Goal: Task Accomplishment & Management: Manage account settings

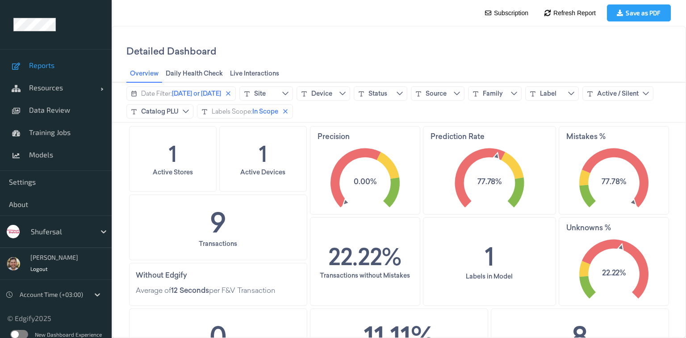
scroll to position [471, 0]
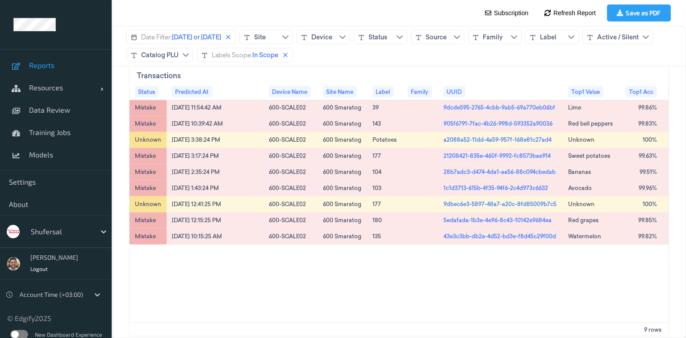
click at [50, 230] on div at bounding box center [61, 231] width 60 height 11
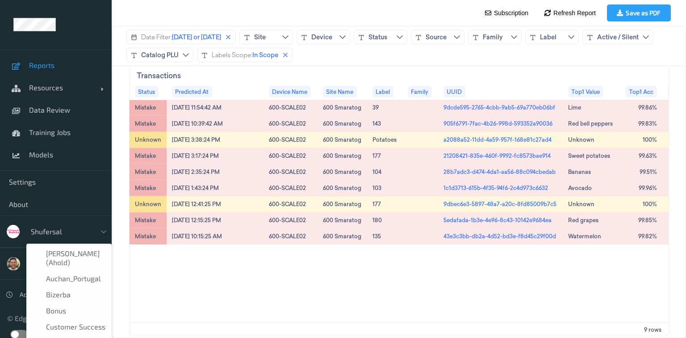
scroll to position [123, 0]
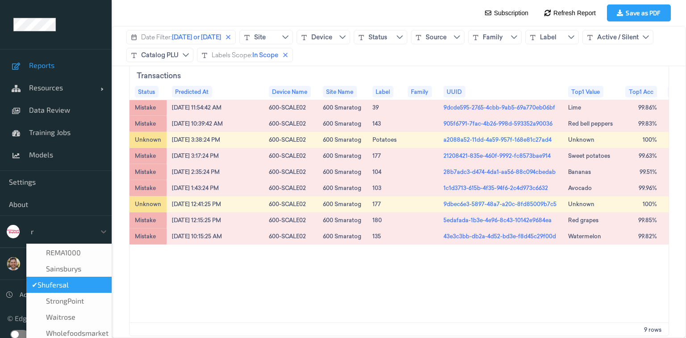
type input "re"
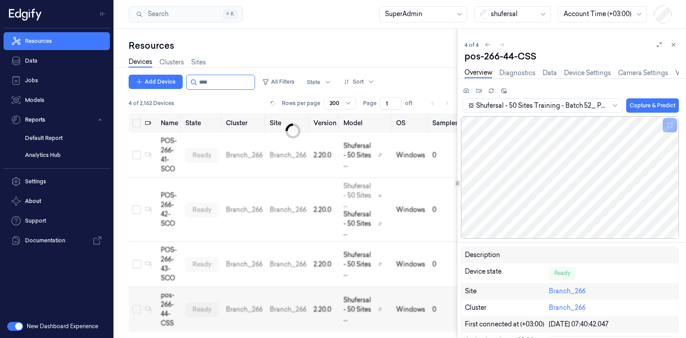
scroll to position [36, 0]
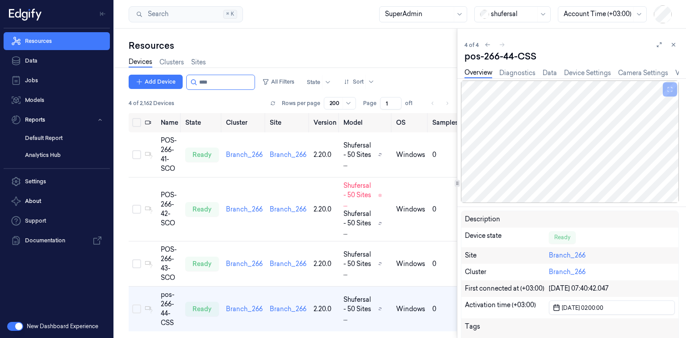
click at [519, 10] on div at bounding box center [513, 13] width 45 height 9
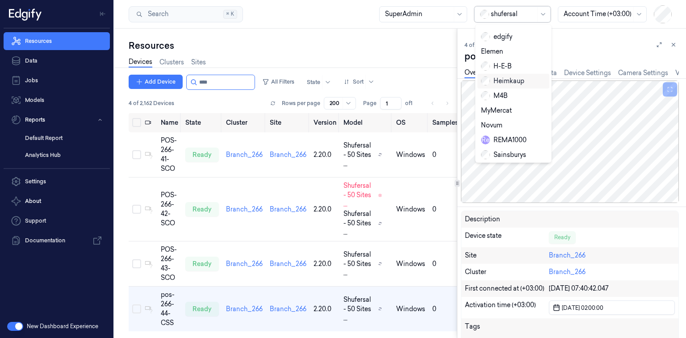
scroll to position [150, 0]
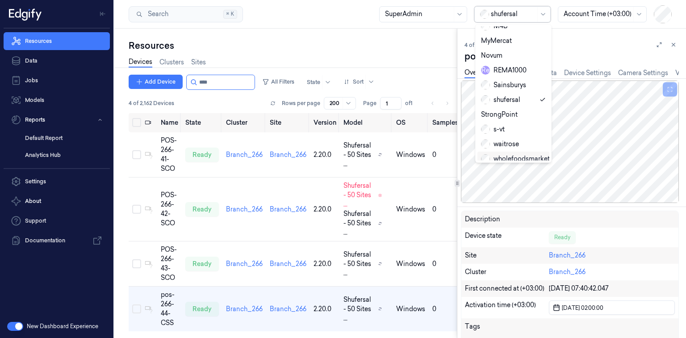
click at [509, 154] on div "wholefoodsmarket" at bounding box center [515, 158] width 69 height 9
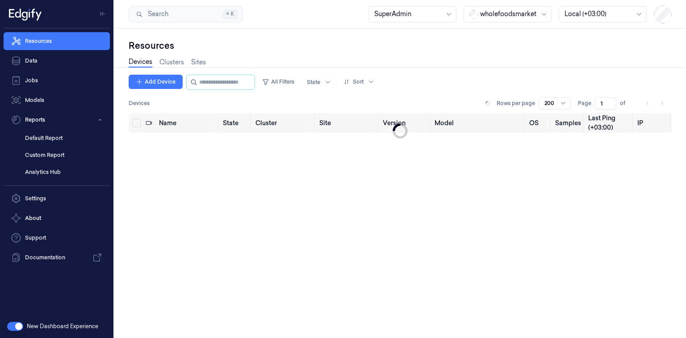
click at [12, 325] on button "button" at bounding box center [15, 326] width 16 height 9
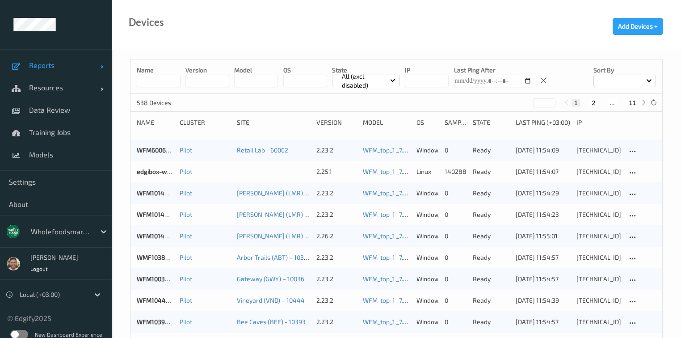
click at [79, 68] on span "Reports" at bounding box center [64, 65] width 71 height 9
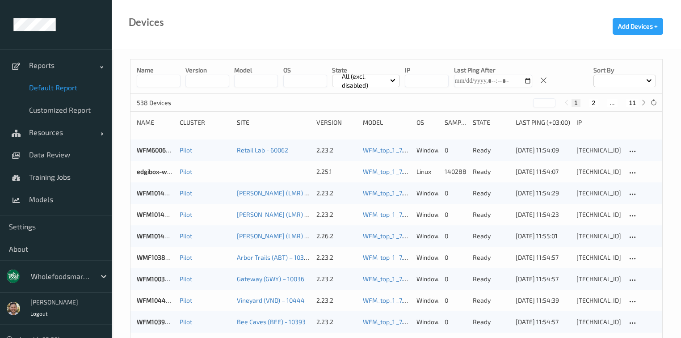
click at [66, 86] on span "Default Report" at bounding box center [66, 87] width 74 height 9
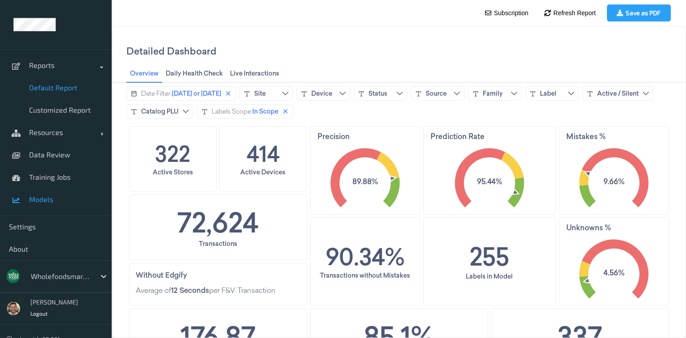
click at [63, 196] on span "Models" at bounding box center [66, 199] width 74 height 9
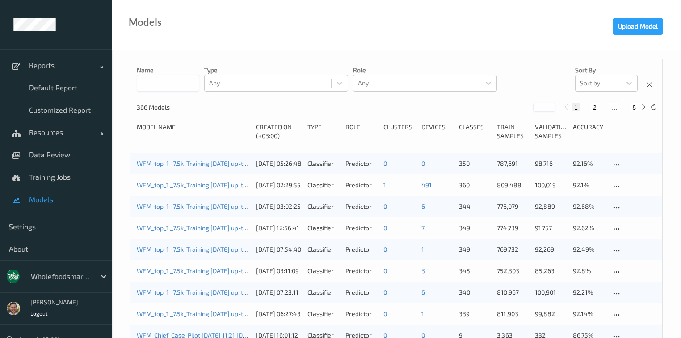
click at [197, 159] on div "WFM_top_1 _7.5k_Training 2025-09-01 up-to-date 2025-09-11 09:17 2025-09-11 09:1…" at bounding box center [396, 163] width 532 height 21
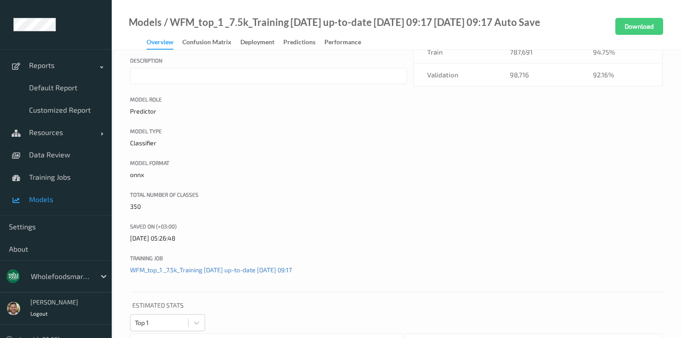
scroll to position [107, 0]
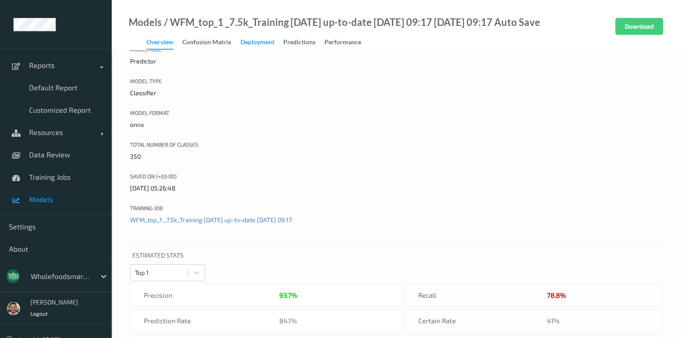
click at [264, 43] on div "Deployment" at bounding box center [257, 43] width 34 height 11
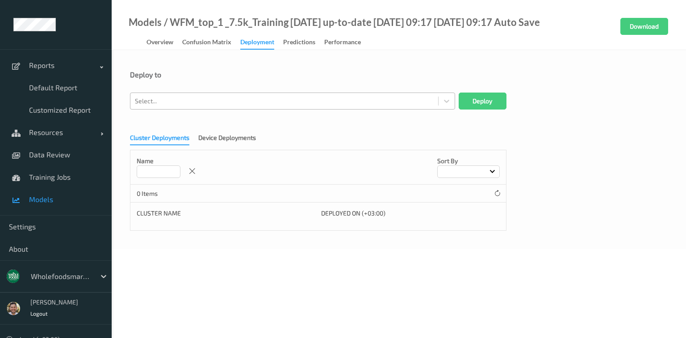
click at [229, 99] on div at bounding box center [284, 101] width 299 height 11
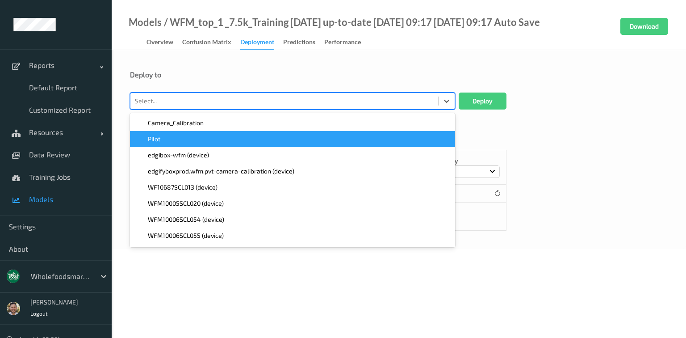
click at [201, 139] on div "Pilot" at bounding box center [292, 138] width 314 height 9
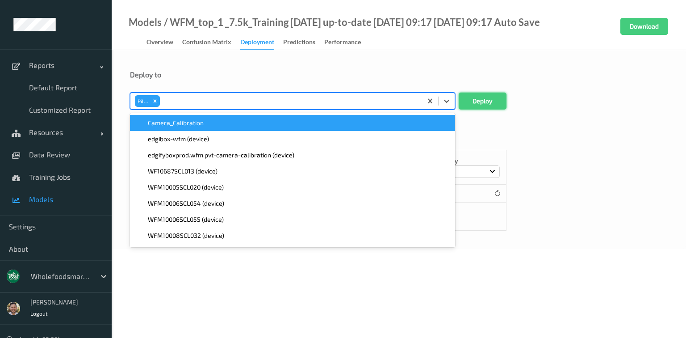
click at [490, 104] on button "Deploy" at bounding box center [483, 100] width 48 height 17
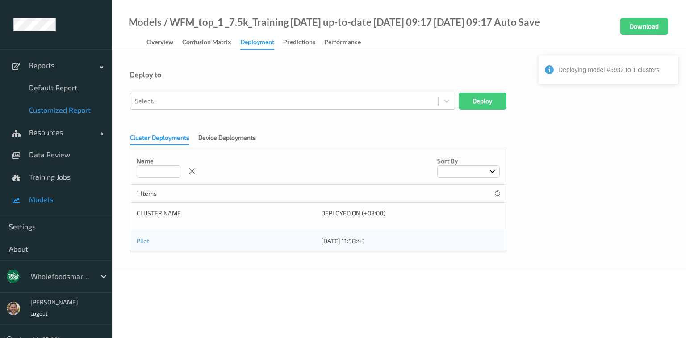
click at [57, 110] on span "Customized Report" at bounding box center [66, 109] width 74 height 9
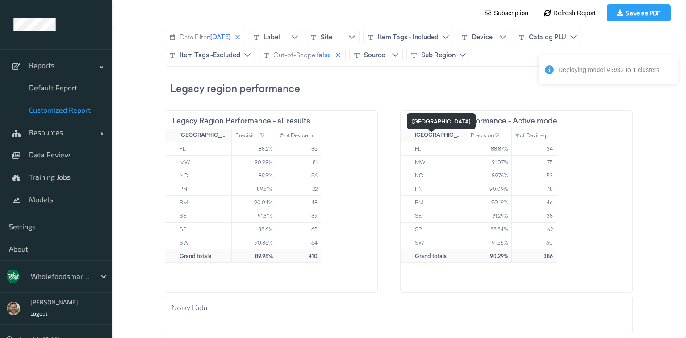
scroll to position [423, 0]
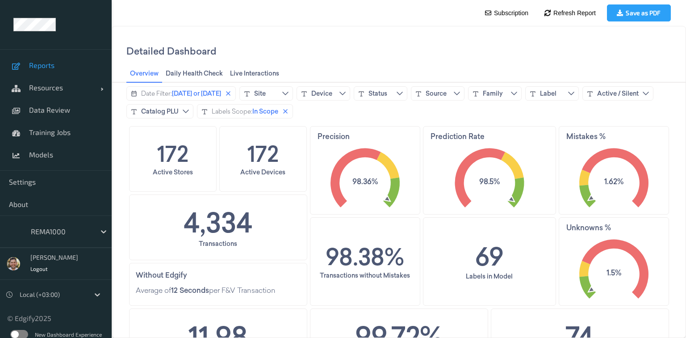
drag, startPoint x: 81, startPoint y: 84, endPoint x: 81, endPoint y: 101, distance: 16.5
click at [81, 84] on span "Resources" at bounding box center [64, 87] width 71 height 9
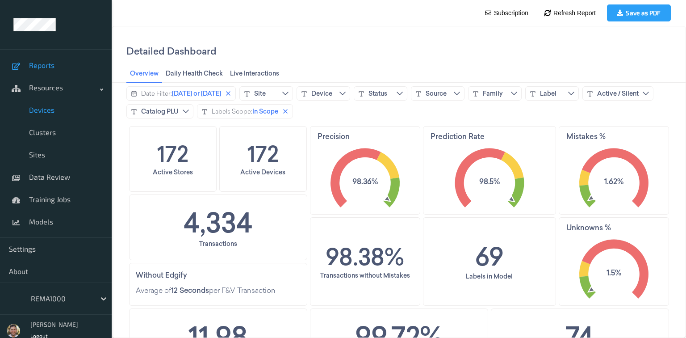
click at [57, 113] on span "Devices" at bounding box center [66, 109] width 74 height 9
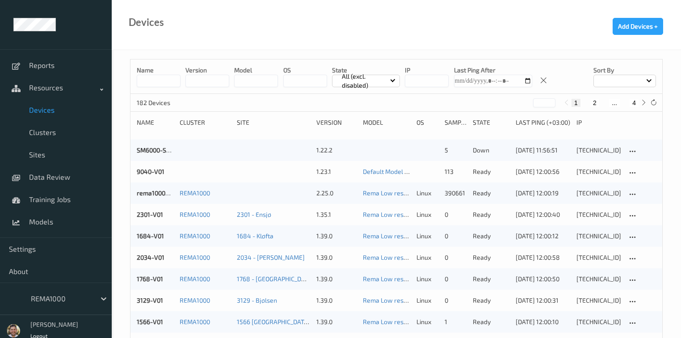
click at [632, 101] on button "4" at bounding box center [633, 103] width 9 height 8
type input "*"
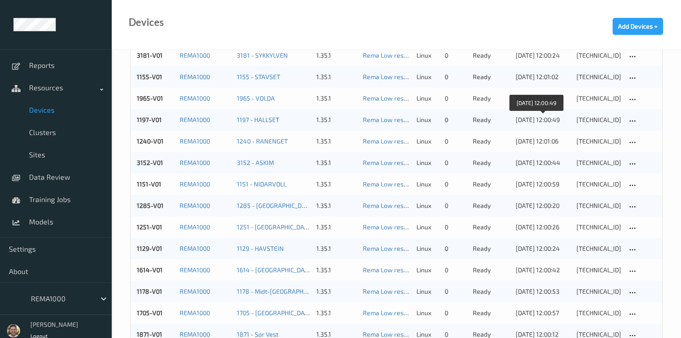
scroll to position [506, 0]
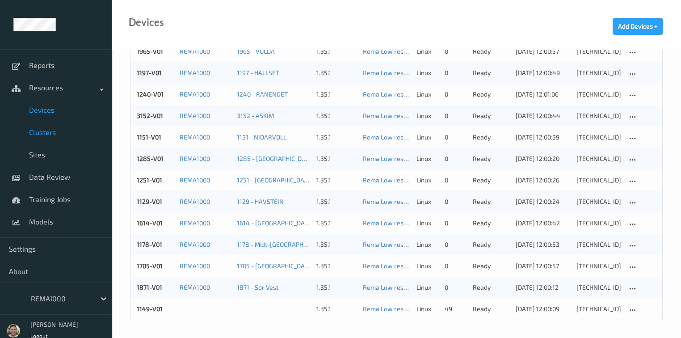
click at [51, 135] on span "Clusters" at bounding box center [66, 132] width 74 height 9
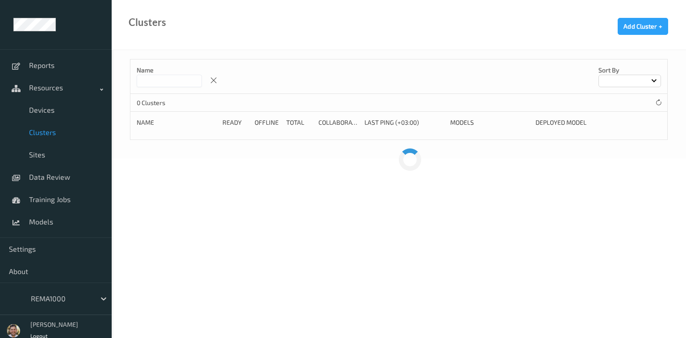
click at [51, 135] on span "Clusters" at bounding box center [66, 132] width 74 height 9
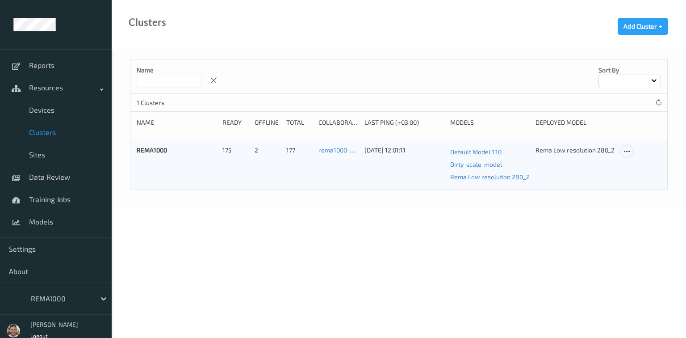
click at [625, 153] on icon at bounding box center [627, 151] width 8 height 8
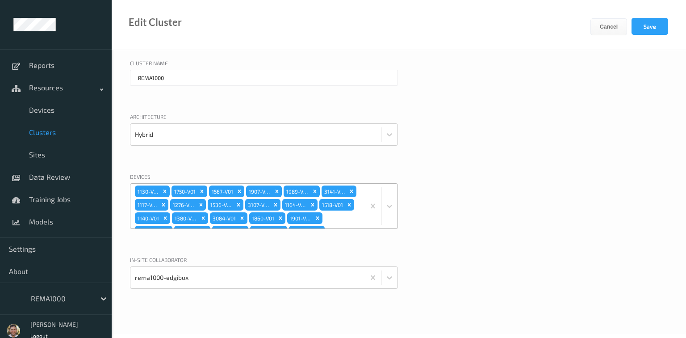
click at [345, 216] on div "1871-V01 1705-V01 1178-V01 1614-V01 1129-V01 1251-V01 1285-V01 1151-V01 3152-V0…" at bounding box center [247, 206] width 235 height 45
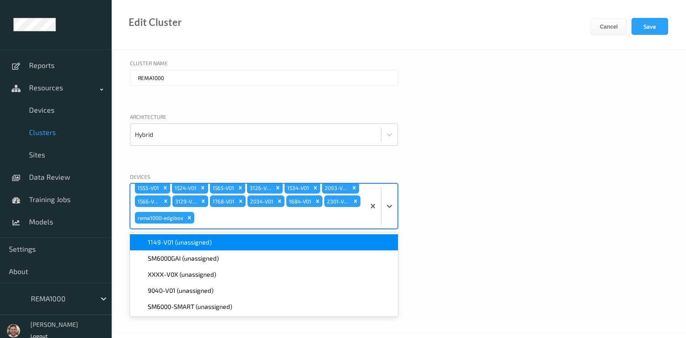
click at [195, 249] on div "1149-V01 (unassigned)" at bounding box center [264, 242] width 268 height 16
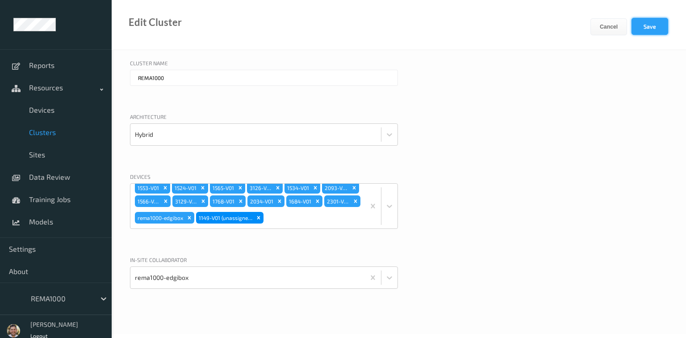
click at [636, 23] on button "Save" at bounding box center [650, 26] width 37 height 17
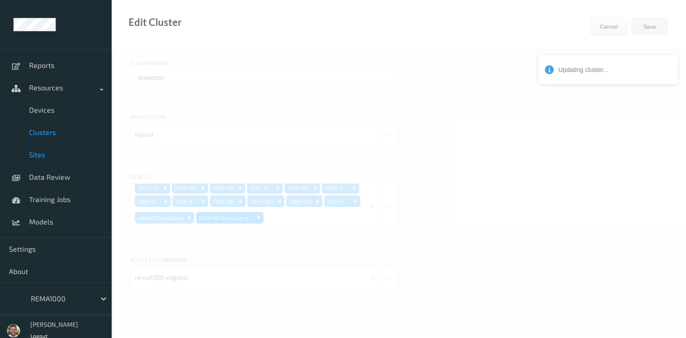
click at [44, 151] on span "Sites" at bounding box center [66, 154] width 74 height 9
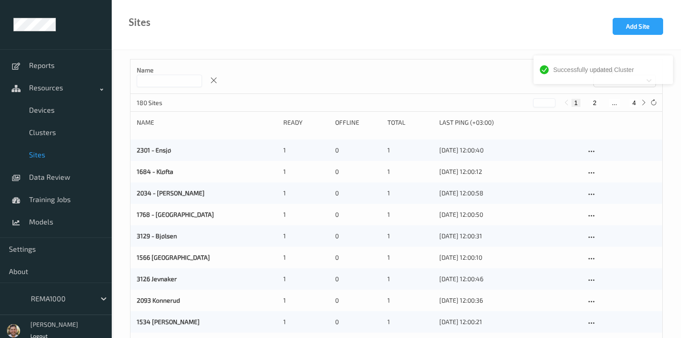
click at [199, 84] on input at bounding box center [169, 81] width 65 height 13
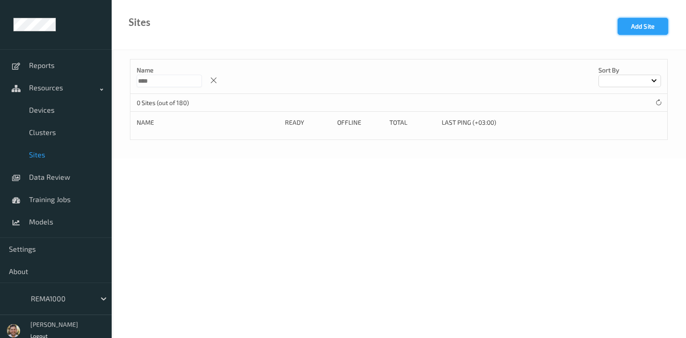
type input "****"
click at [644, 29] on button "Add Site" at bounding box center [643, 26] width 50 height 17
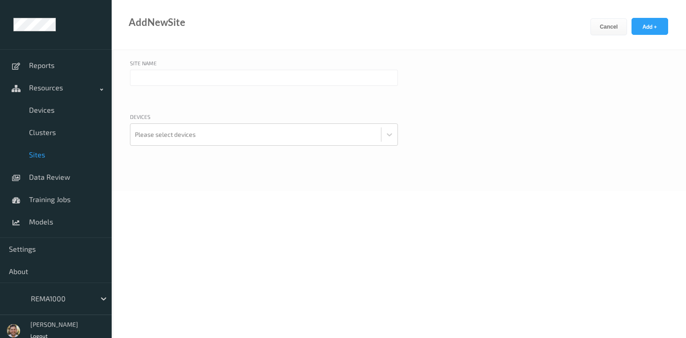
click at [234, 71] on input "text" at bounding box center [264, 78] width 268 height 16
click at [217, 74] on input "1149 -" at bounding box center [264, 78] width 268 height 16
paste input "Midt-[GEOGRAPHIC_DATA]"
type input "1149 - Midt-[GEOGRAPHIC_DATA]"
click at [206, 126] on div at bounding box center [256, 135] width 242 height 18
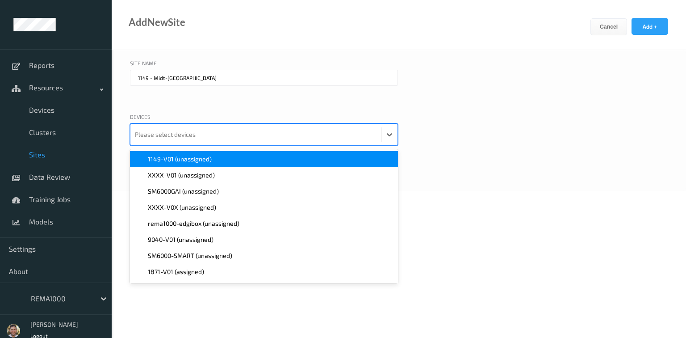
click at [181, 162] on span "1149-V01 (unassigned)" at bounding box center [180, 159] width 64 height 9
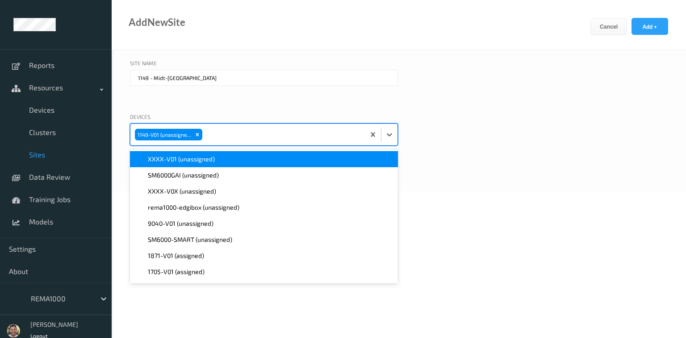
click at [495, 86] on div "Site Name 1149 - Midt-[GEOGRAPHIC_DATA]" at bounding box center [399, 83] width 538 height 49
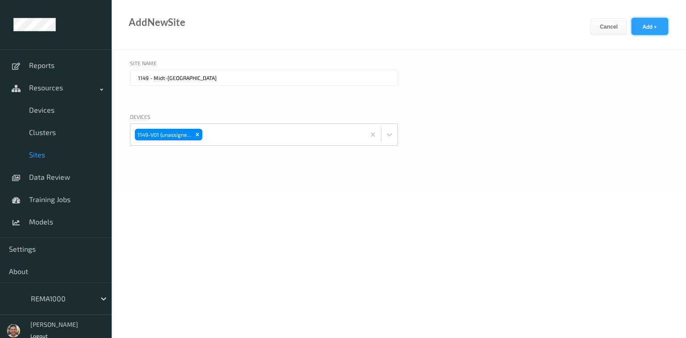
click at [644, 28] on button "Add +" at bounding box center [650, 26] width 37 height 17
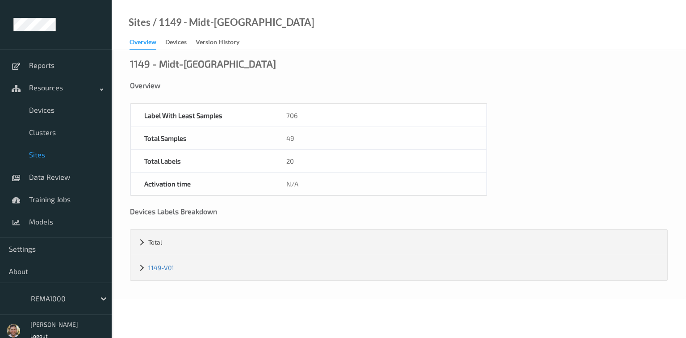
click at [35, 149] on link "Sites" at bounding box center [56, 154] width 112 height 22
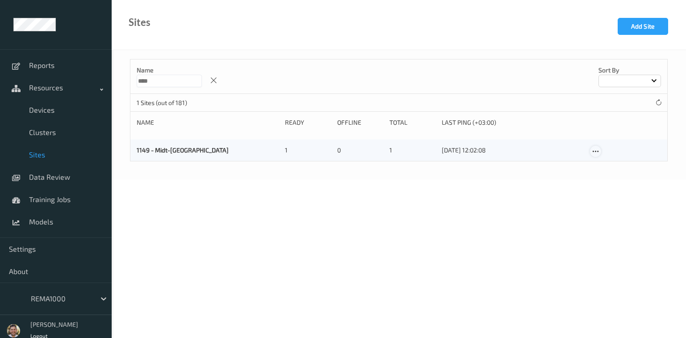
click at [592, 151] on icon at bounding box center [596, 151] width 8 height 8
click at [609, 165] on div "Edit Site" at bounding box center [616, 165] width 21 height 8
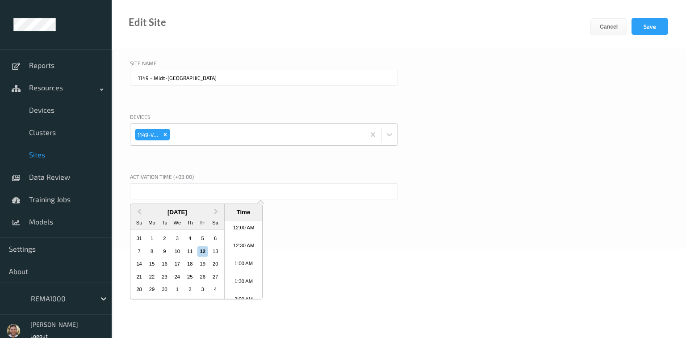
click at [179, 189] on input "text" at bounding box center [264, 191] width 268 height 16
click at [187, 252] on div "11" at bounding box center [189, 251] width 11 height 11
type input "[DATE] 12:00 AM"
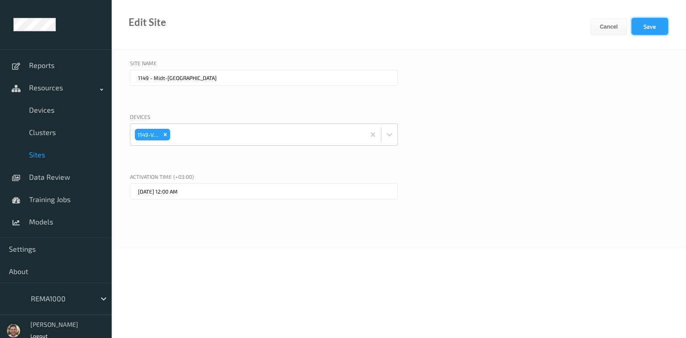
click at [645, 21] on button "Save" at bounding box center [650, 26] width 37 height 17
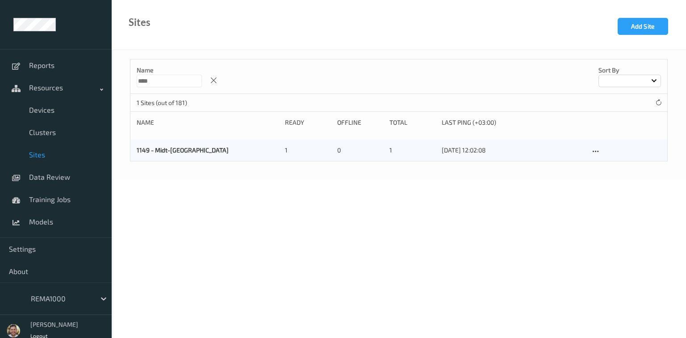
click at [149, 82] on input "****" at bounding box center [169, 81] width 65 height 13
paste input
click at [172, 79] on input "****" at bounding box center [169, 81] width 65 height 13
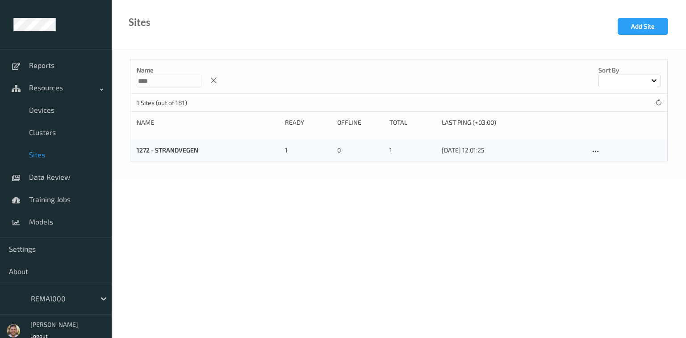
paste input
click at [180, 80] on input "****" at bounding box center [169, 81] width 65 height 13
paste input
type input "****"
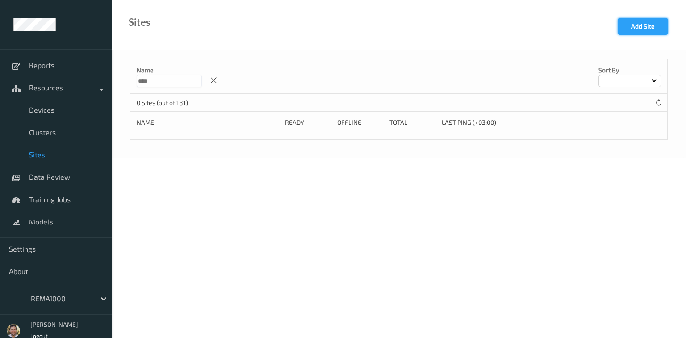
click at [635, 20] on button "Add Site" at bounding box center [643, 26] width 50 height 17
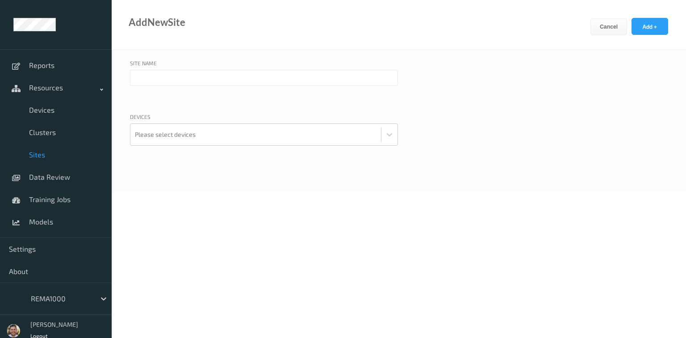
click at [193, 80] on input "text" at bounding box center [264, 78] width 268 height 16
paste input "1294"
click at [217, 79] on input "1294 -" at bounding box center [264, 78] width 268 height 16
paste input "NORD-[GEOGRAPHIC_DATA]"
type input "1294 - NORD-[GEOGRAPHIC_DATA]"
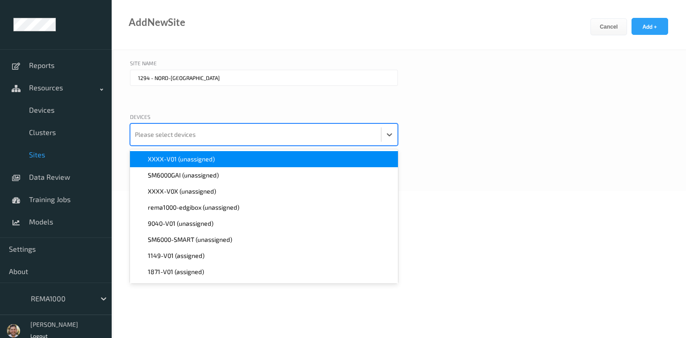
click at [225, 134] on div at bounding box center [256, 135] width 242 height 18
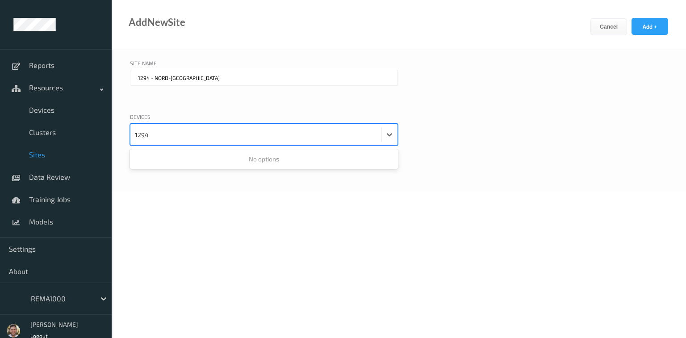
type input "1294"
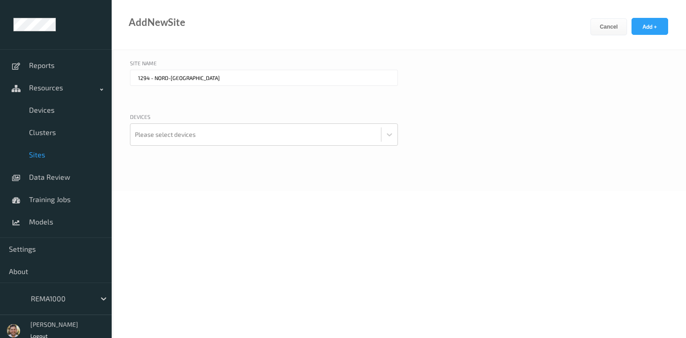
drag, startPoint x: 331, startPoint y: 82, endPoint x: 486, endPoint y: 59, distance: 156.2
click at [486, 59] on div "Site Name 1294 - NORD-[GEOGRAPHIC_DATA]" at bounding box center [399, 83] width 538 height 49
click at [661, 32] on button "Add +" at bounding box center [650, 26] width 37 height 17
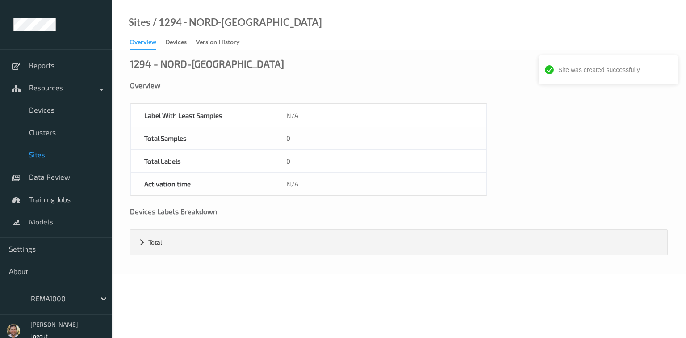
drag, startPoint x: 43, startPoint y: 156, endPoint x: 47, endPoint y: 153, distance: 5.2
click at [43, 156] on span "Sites" at bounding box center [66, 154] width 74 height 9
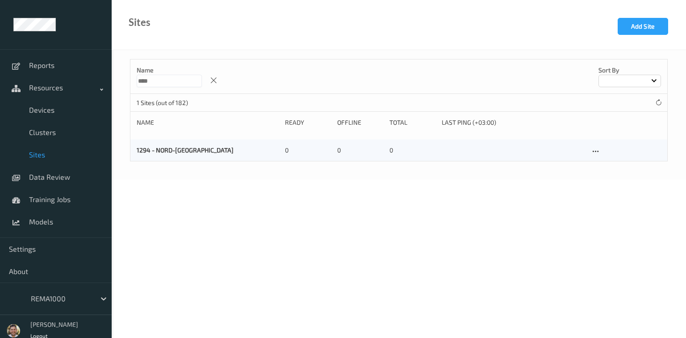
click at [175, 83] on input "****" at bounding box center [169, 81] width 65 height 13
paste input
click at [165, 80] on input "****" at bounding box center [169, 81] width 65 height 13
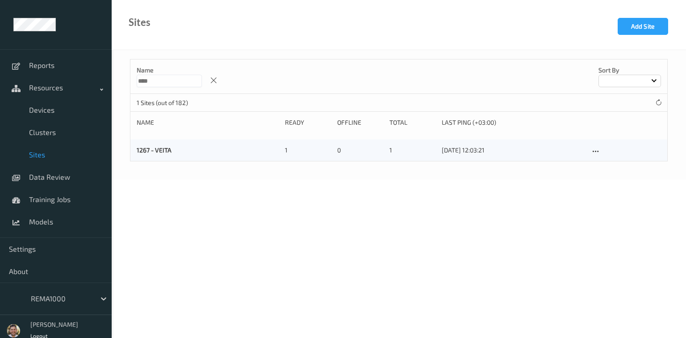
paste input
type input "****"
click at [642, 28] on button "Add Site" at bounding box center [643, 26] width 50 height 17
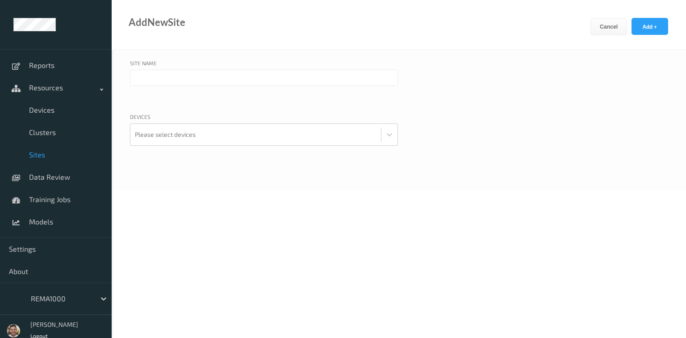
click at [173, 77] on input "text" at bounding box center [264, 78] width 268 height 16
paste input "1115"
click at [162, 80] on input "1115 -" at bounding box center [264, 78] width 268 height 16
paste input "Midt-[GEOGRAPHIC_DATA]"
type input "1115 - Midt-[GEOGRAPHIC_DATA]"
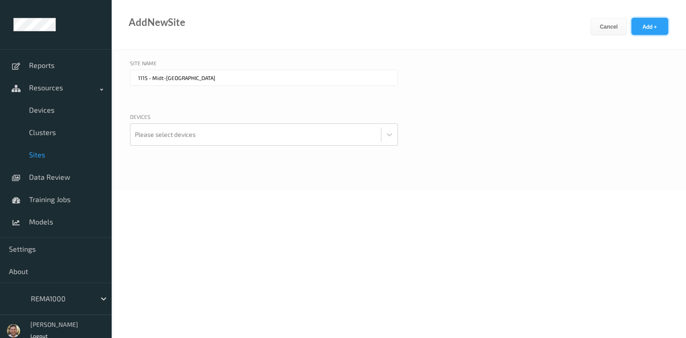
click at [644, 25] on button "Add +" at bounding box center [650, 26] width 37 height 17
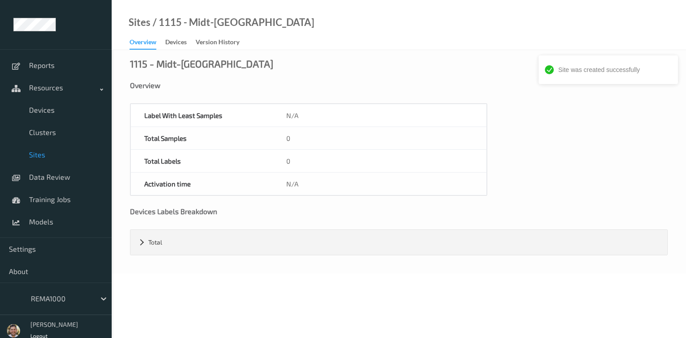
click at [52, 154] on span "Sites" at bounding box center [66, 154] width 74 height 9
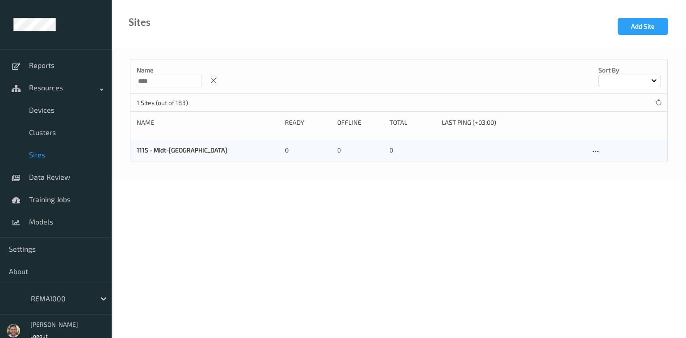
click at [163, 82] on input "****" at bounding box center [169, 81] width 65 height 13
paste input
type input "****"
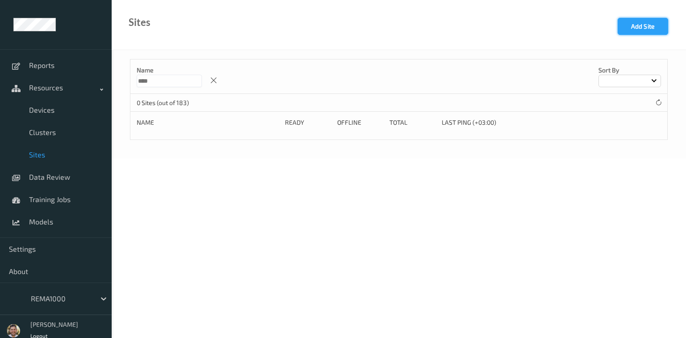
click at [628, 27] on button "Add Site" at bounding box center [643, 26] width 50 height 17
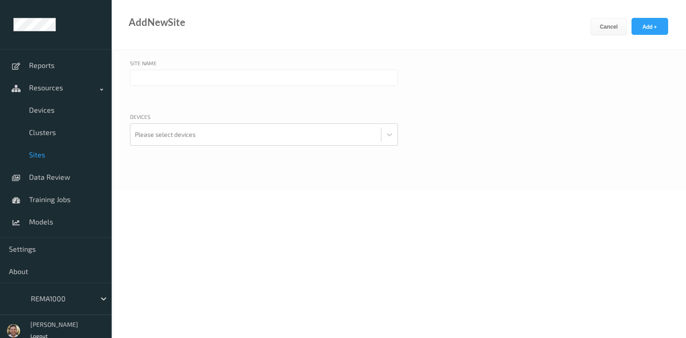
click at [166, 84] on input "text" at bounding box center [264, 78] width 268 height 16
paste input "1377"
click at [184, 80] on input "1377 -" at bounding box center [264, 78] width 268 height 16
paste input "NORD-[GEOGRAPHIC_DATA]"
type input "1377 - NORD-[GEOGRAPHIC_DATA]"
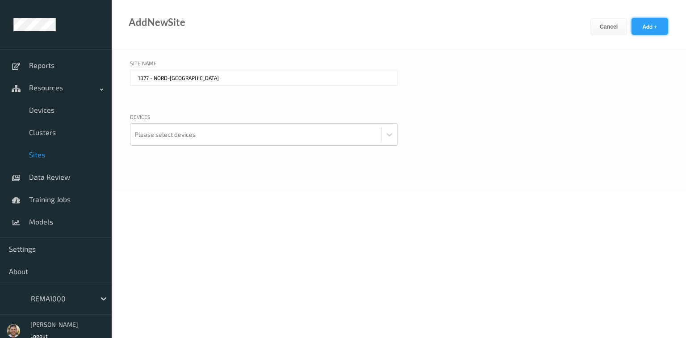
click at [644, 23] on button "Add +" at bounding box center [650, 26] width 37 height 17
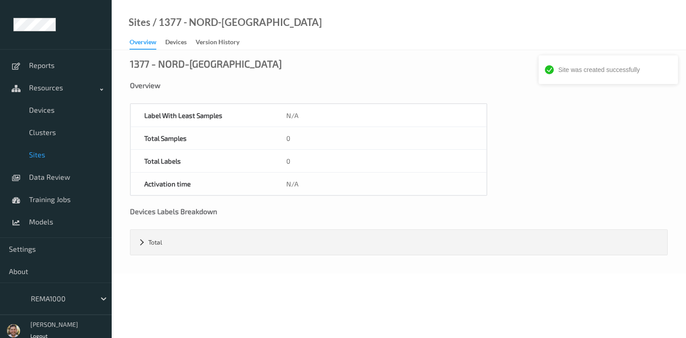
click at [43, 155] on span "Sites" at bounding box center [66, 154] width 74 height 9
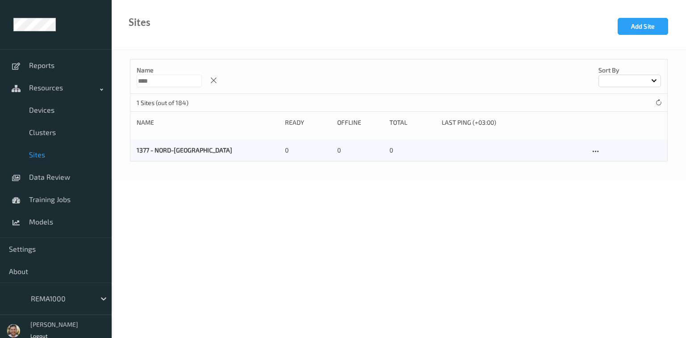
click at [176, 83] on input "****" at bounding box center [169, 81] width 65 height 13
click at [176, 82] on input "****" at bounding box center [169, 81] width 65 height 13
paste input
type input "****"
click at [646, 29] on button "Add Site" at bounding box center [643, 26] width 50 height 17
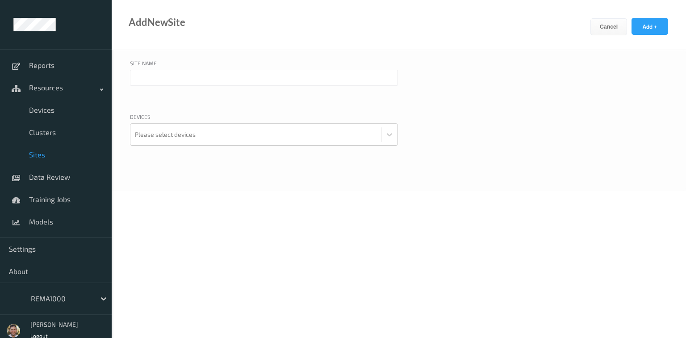
click at [163, 80] on input "text" at bounding box center [264, 78] width 268 height 16
paste input "2017"
click at [244, 79] on input "2017 -" at bounding box center [264, 78] width 268 height 16
paste input "[GEOGRAPHIC_DATA]"
type input "2017 - [GEOGRAPHIC_DATA]"
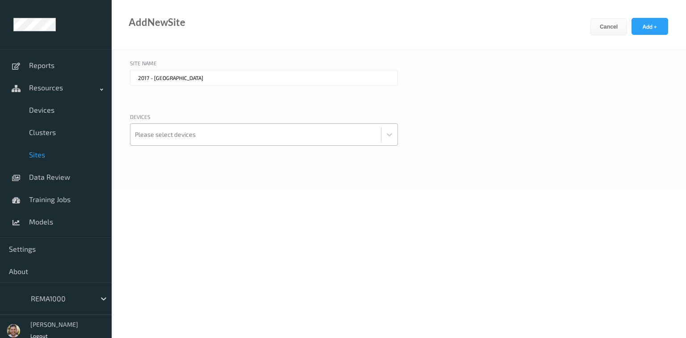
click at [192, 135] on div at bounding box center [256, 135] width 242 height 18
click at [575, 90] on div "Site Name 2017 - [GEOGRAPHIC_DATA]" at bounding box center [399, 83] width 538 height 49
click at [654, 28] on button "Add +" at bounding box center [650, 26] width 37 height 17
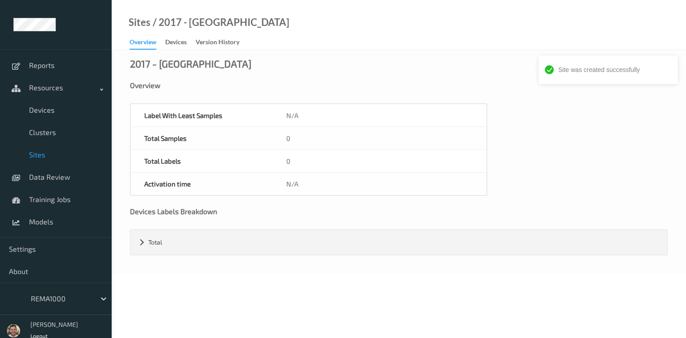
click at [42, 155] on span "Sites" at bounding box center [66, 154] width 74 height 9
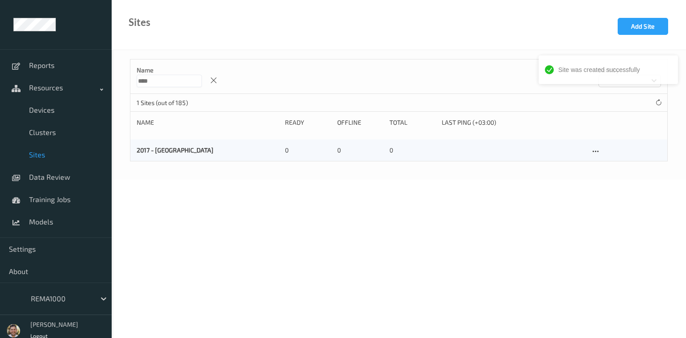
click at [189, 83] on input "****" at bounding box center [169, 81] width 65 height 13
paste input
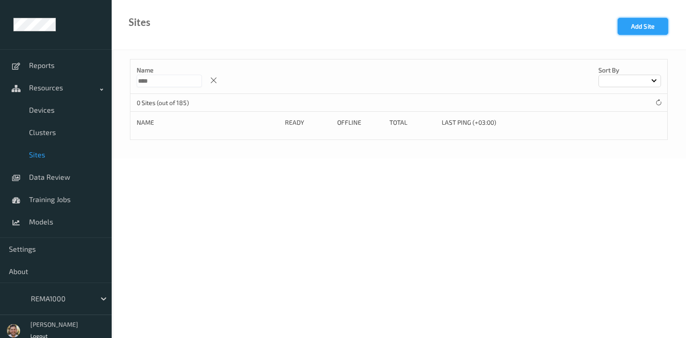
type input "****"
click at [628, 24] on button "Add Site" at bounding box center [643, 26] width 50 height 17
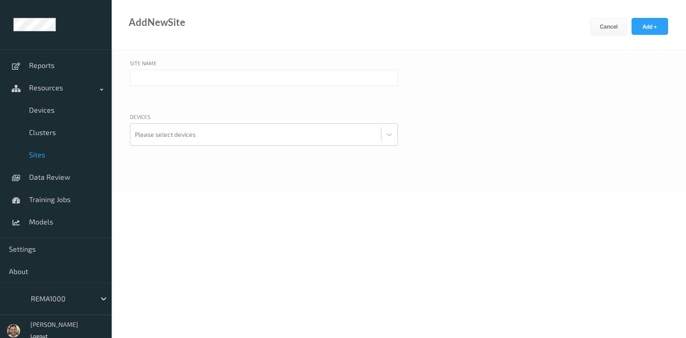
click at [166, 83] on input "text" at bounding box center [264, 78] width 268 height 16
paste input "1379"
click at [250, 70] on input "1379 -" at bounding box center [264, 78] width 268 height 16
paste input "NORD-[GEOGRAPHIC_DATA]"
type input "1379 - NORD-[GEOGRAPHIC_DATA]"
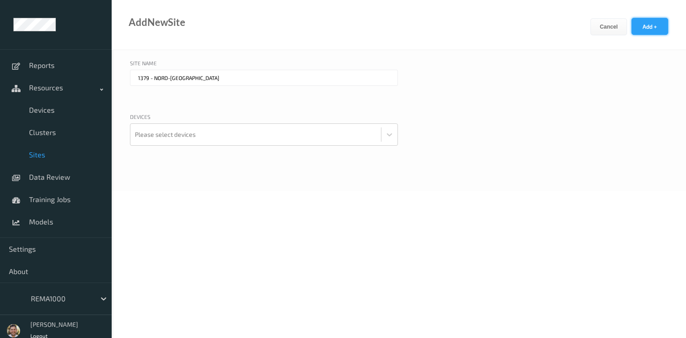
click at [646, 25] on button "Add +" at bounding box center [650, 26] width 37 height 17
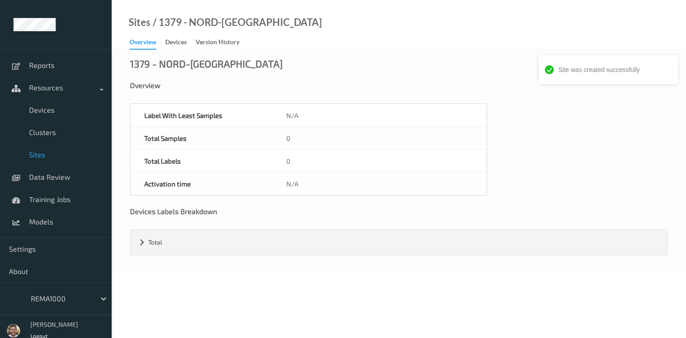
click at [37, 155] on span "Sites" at bounding box center [66, 154] width 74 height 9
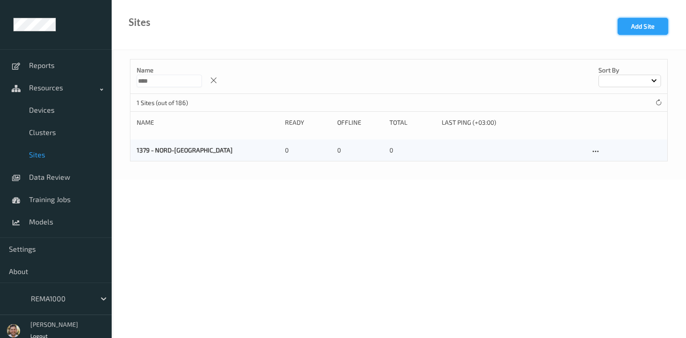
click at [654, 30] on button "Add Site" at bounding box center [643, 26] width 50 height 17
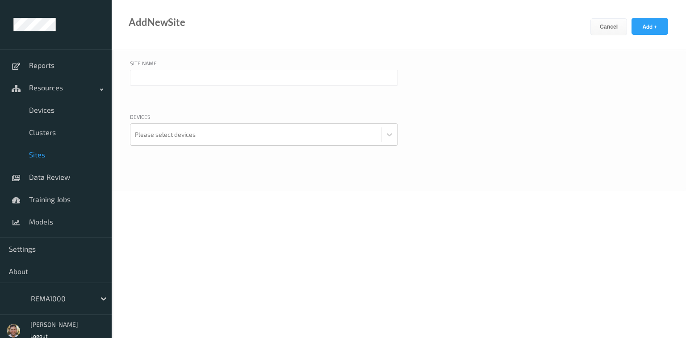
click at [172, 75] on input "text" at bounding box center [264, 78] width 268 height 16
paste input "1611"
click at [207, 71] on input "1611 -" at bounding box center [264, 78] width 268 height 16
paste input "[GEOGRAPHIC_DATA]"
type input "1611 - [GEOGRAPHIC_DATA]"
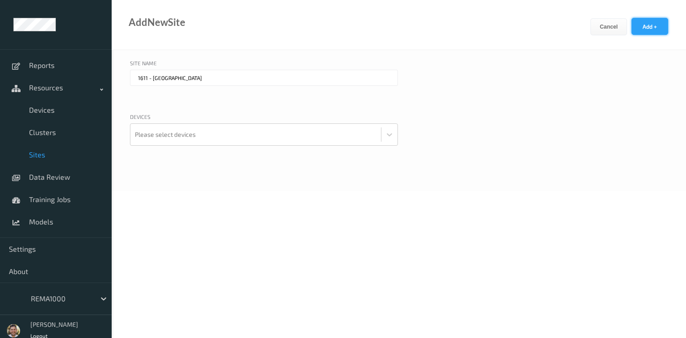
click at [654, 23] on button "Add +" at bounding box center [650, 26] width 37 height 17
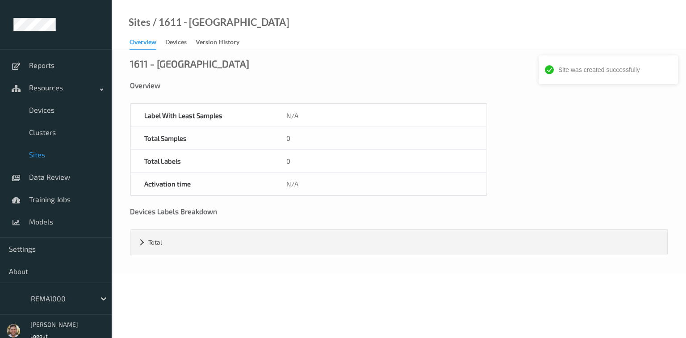
click at [34, 155] on span "Sites" at bounding box center [66, 154] width 74 height 9
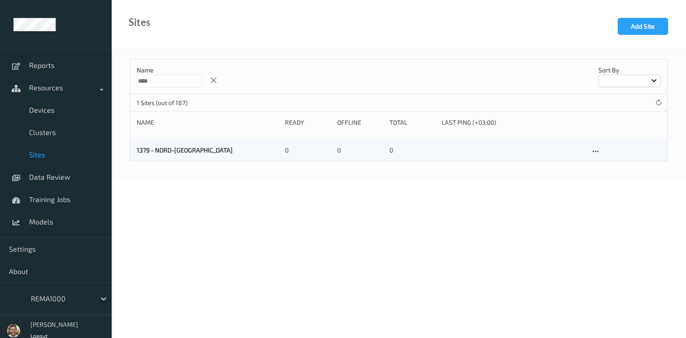
click at [157, 79] on input "****" at bounding box center [169, 81] width 65 height 13
paste input
type input "****"
click at [634, 30] on button "Add Site" at bounding box center [643, 26] width 50 height 17
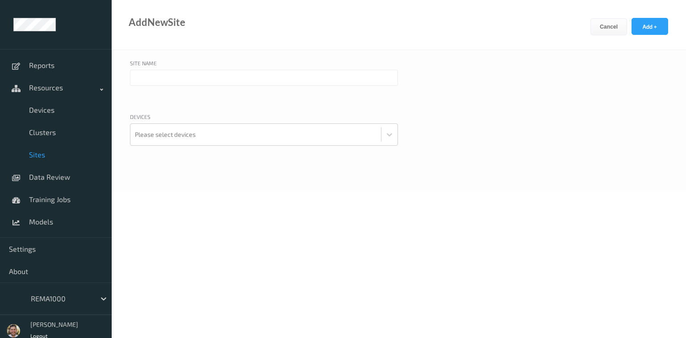
click at [165, 80] on input "text" at bounding box center [264, 78] width 268 height 16
paste input "1163"
click at [234, 75] on input "1163 -" at bounding box center [264, 78] width 268 height 16
paste input "Midt-[GEOGRAPHIC_DATA]"
type input "1163 - Midt-[GEOGRAPHIC_DATA]"
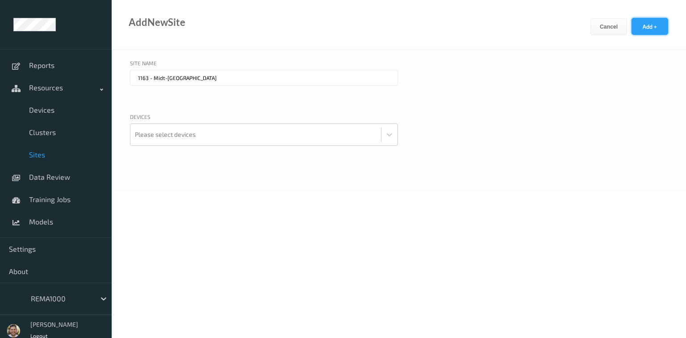
click at [651, 27] on button "Add +" at bounding box center [650, 26] width 37 height 17
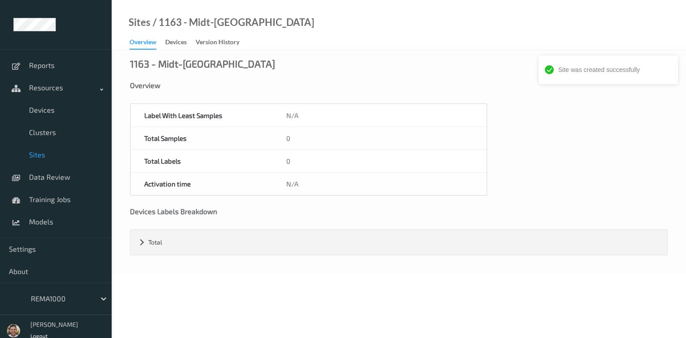
drag, startPoint x: 54, startPoint y: 153, endPoint x: 60, endPoint y: 150, distance: 6.4
click at [54, 152] on span "Sites" at bounding box center [66, 154] width 74 height 9
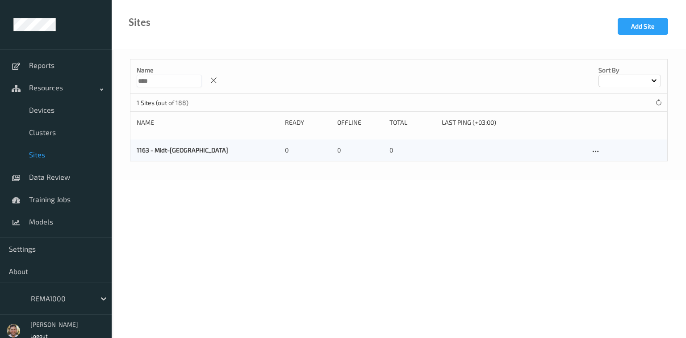
click at [146, 75] on input "****" at bounding box center [169, 81] width 65 height 13
paste input
type input "****"
click at [634, 32] on button "Add Site" at bounding box center [643, 26] width 50 height 17
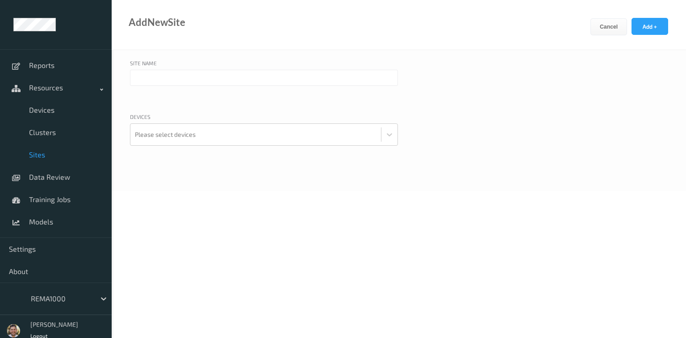
click at [143, 79] on input "text" at bounding box center [264, 78] width 268 height 16
paste input "1471"
click at [229, 75] on input "1471 -" at bounding box center [264, 78] width 268 height 16
paste input "[GEOGRAPHIC_DATA]"
type input "1471 - [GEOGRAPHIC_DATA]"
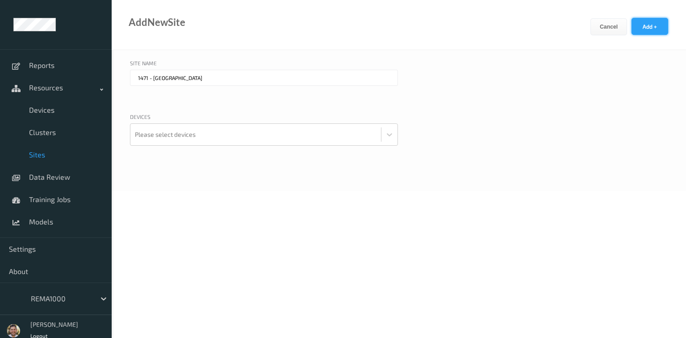
click at [650, 25] on button "Add +" at bounding box center [650, 26] width 37 height 17
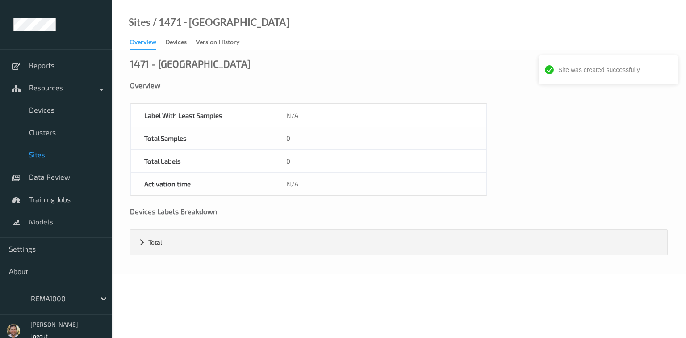
drag, startPoint x: 27, startPoint y: 154, endPoint x: 40, endPoint y: 154, distance: 13.4
click at [27, 154] on link "Sites" at bounding box center [56, 154] width 112 height 22
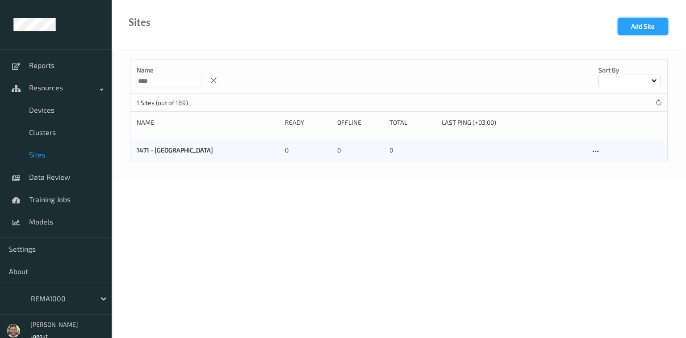
click at [645, 29] on button "Add Site" at bounding box center [643, 26] width 50 height 17
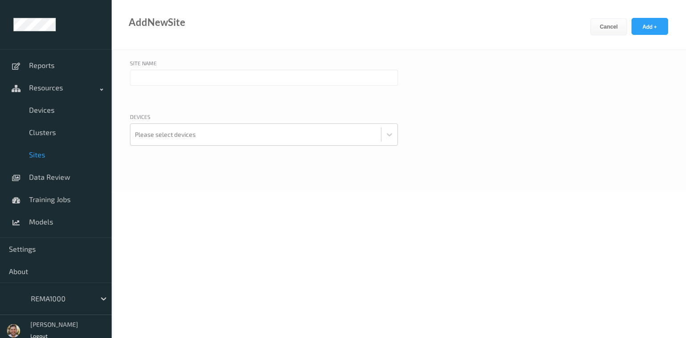
click at [180, 77] on input "text" at bounding box center [264, 78] width 268 height 16
paste input "2453"
click at [189, 73] on input "2453 -" at bounding box center [264, 78] width 268 height 16
paste input "[GEOGRAPHIC_DATA]"
type input "2453 - [GEOGRAPHIC_DATA]"
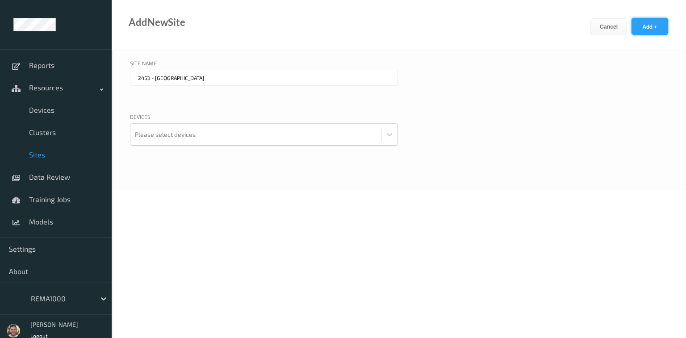
click at [655, 22] on button "Add +" at bounding box center [650, 26] width 37 height 17
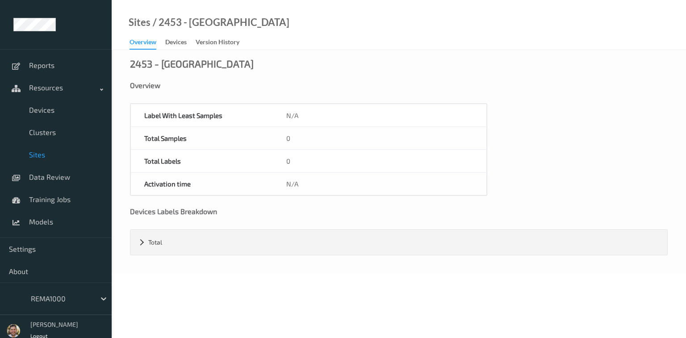
drag, startPoint x: 40, startPoint y: 154, endPoint x: 50, endPoint y: 152, distance: 10.1
click at [40, 154] on span "Sites" at bounding box center [66, 154] width 74 height 9
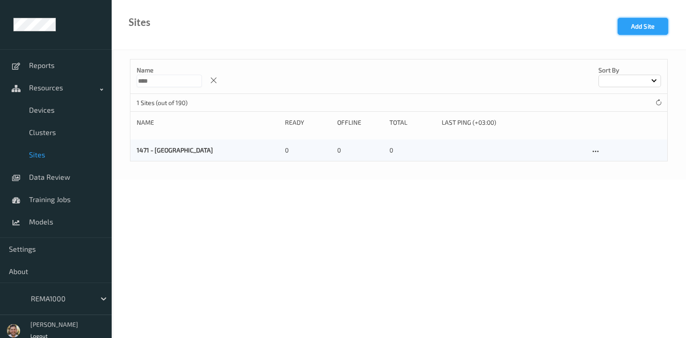
click at [636, 29] on button "Add Site" at bounding box center [643, 26] width 50 height 17
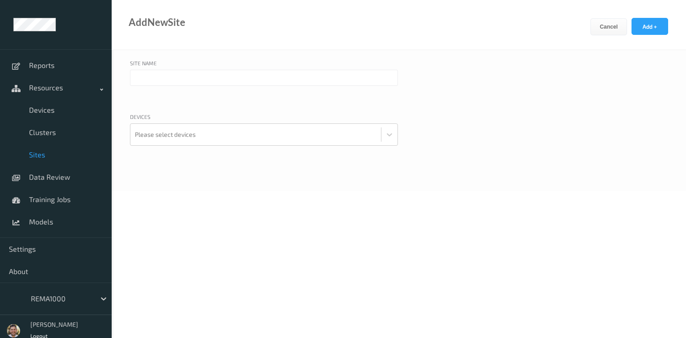
click at [199, 78] on input "text" at bounding box center [264, 78] width 268 height 16
paste input "1187"
drag, startPoint x: 207, startPoint y: 88, endPoint x: 209, endPoint y: 81, distance: 7.1
click at [207, 88] on div "1187 -" at bounding box center [264, 89] width 268 height 38
click at [214, 71] on input "1187 -" at bounding box center [264, 78] width 268 height 16
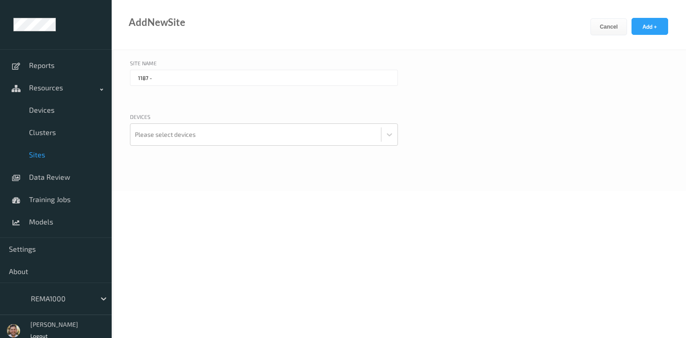
paste input "Midt-[GEOGRAPHIC_DATA]"
type input "1187 - Midt-[GEOGRAPHIC_DATA]"
click at [658, 22] on button "Add +" at bounding box center [650, 26] width 37 height 17
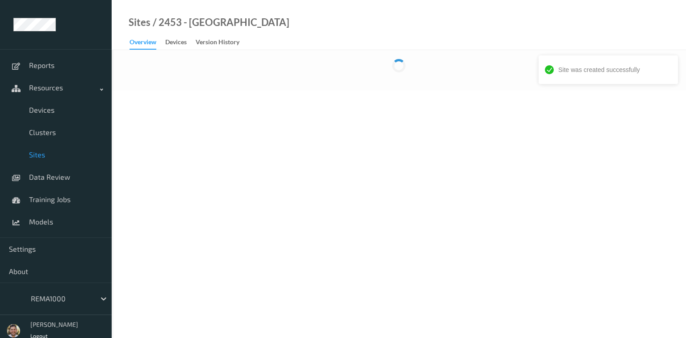
click at [42, 154] on span "Sites" at bounding box center [66, 154] width 74 height 9
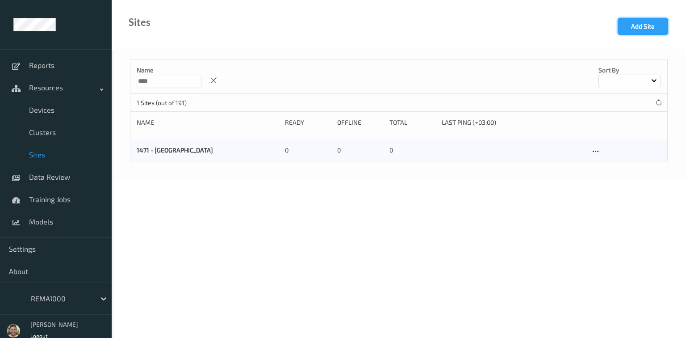
click at [644, 32] on button "Add Site" at bounding box center [643, 26] width 50 height 17
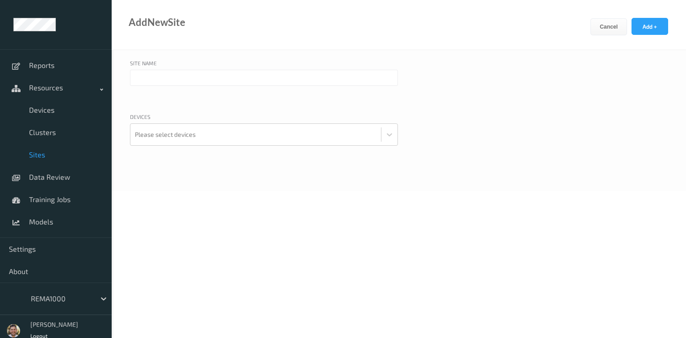
click at [185, 82] on input "text" at bounding box center [264, 78] width 268 height 16
paste input "1890"
click at [245, 71] on input "1890 -" at bounding box center [264, 78] width 268 height 16
paste input "Sør Vest"
type input "1890 - Sør Vest"
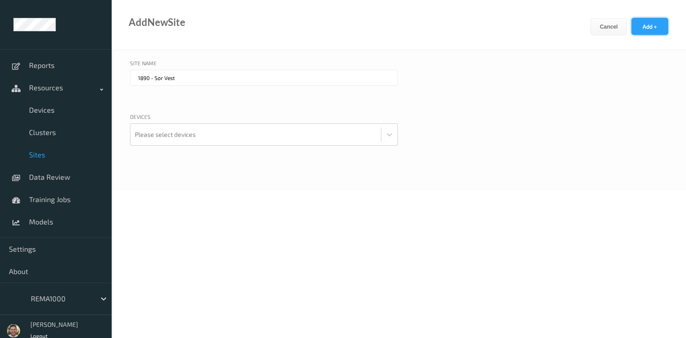
click at [656, 24] on button "Add +" at bounding box center [650, 26] width 37 height 17
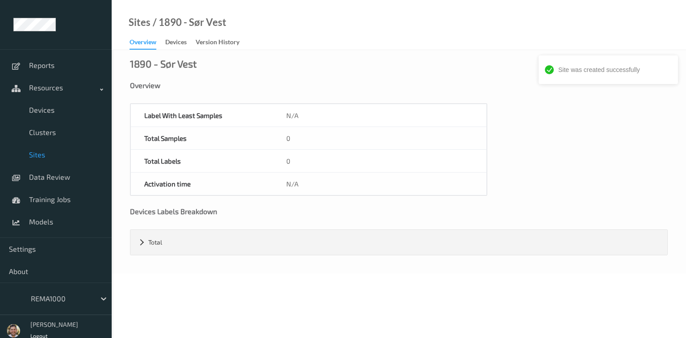
click at [35, 152] on span "Sites" at bounding box center [66, 154] width 74 height 9
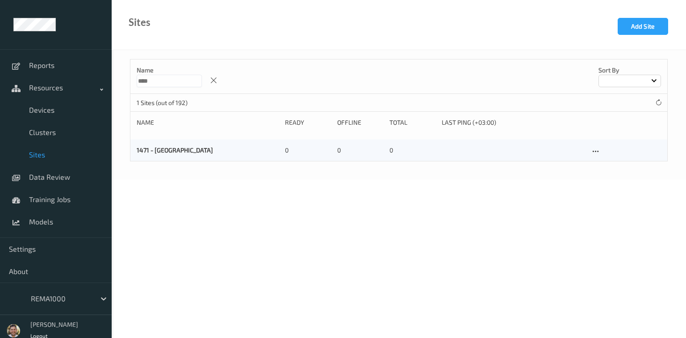
click at [178, 82] on input "****" at bounding box center [169, 81] width 65 height 13
paste input
type input "****"
click at [647, 33] on button "Add Site" at bounding box center [643, 26] width 50 height 17
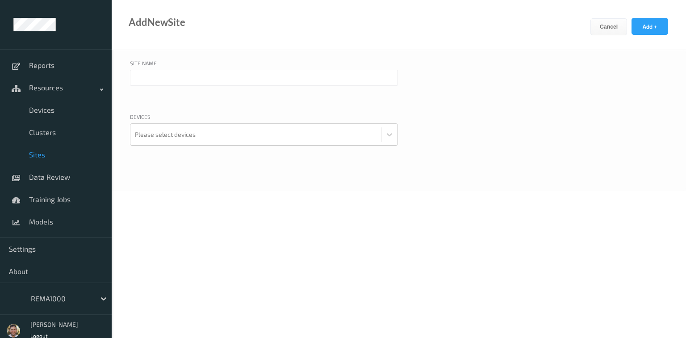
click at [205, 77] on input "text" at bounding box center [264, 78] width 268 height 16
paste input "3047"
click at [277, 73] on input "3047 -" at bounding box center [264, 78] width 268 height 16
paste input "[GEOGRAPHIC_DATA]"
type input "3047 - [GEOGRAPHIC_DATA]"
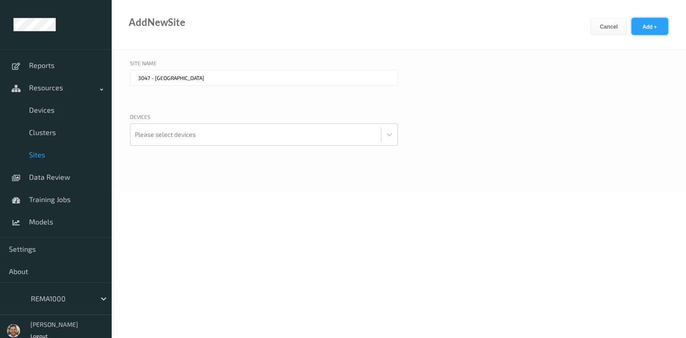
click at [646, 29] on button "Add +" at bounding box center [650, 26] width 37 height 17
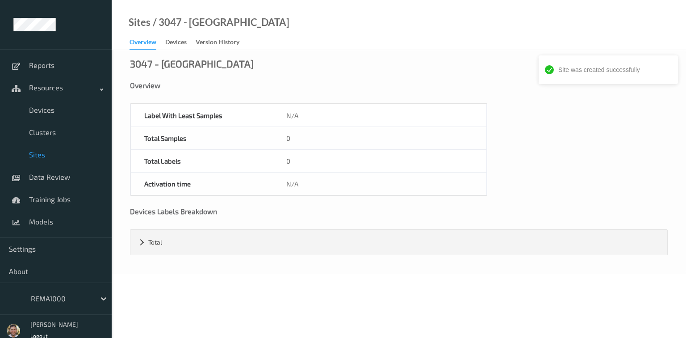
click at [32, 156] on span "Sites" at bounding box center [66, 154] width 74 height 9
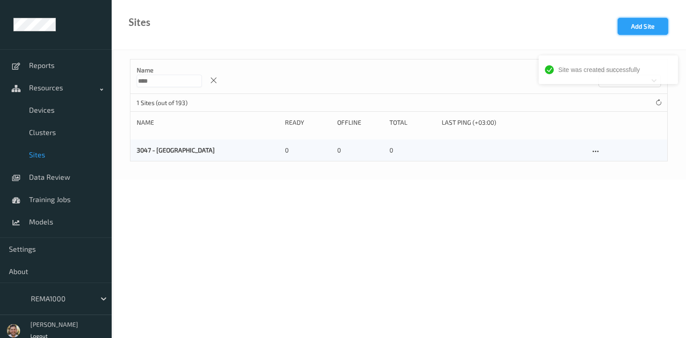
click at [640, 29] on button "Add Site" at bounding box center [643, 26] width 50 height 17
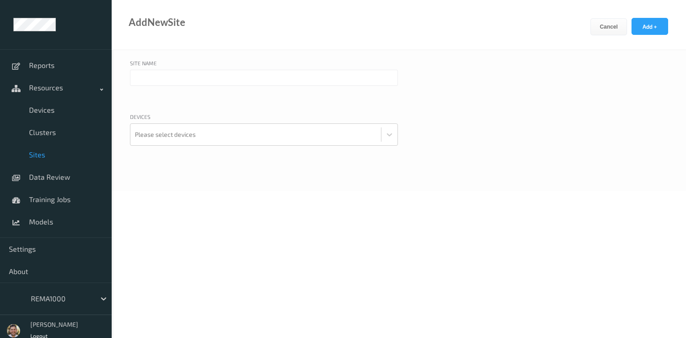
click at [178, 89] on div at bounding box center [264, 89] width 268 height 38
click at [186, 79] on input "text" at bounding box center [264, 78] width 268 height 16
paste input "1672"
click at [264, 68] on div "Site Name" at bounding box center [264, 64] width 268 height 11
click at [260, 79] on input "1672 -" at bounding box center [264, 78] width 268 height 16
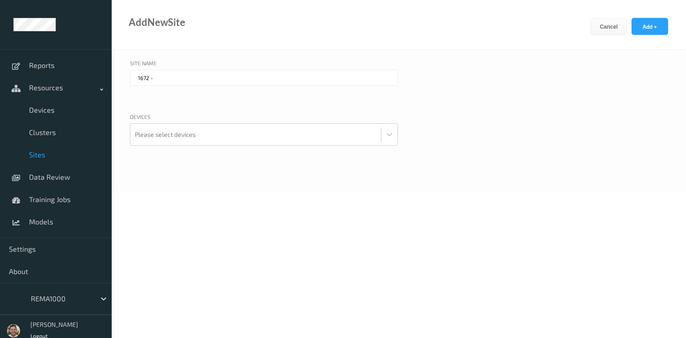
paste input "[GEOGRAPHIC_DATA]"
type input "1672 - [GEOGRAPHIC_DATA]"
click at [652, 29] on button "Add +" at bounding box center [650, 26] width 37 height 17
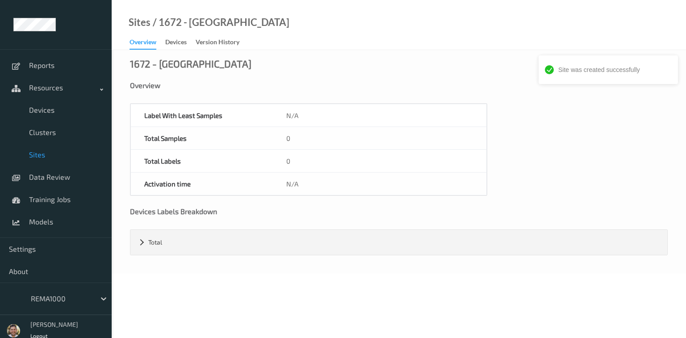
click at [52, 154] on span "Sites" at bounding box center [66, 154] width 74 height 9
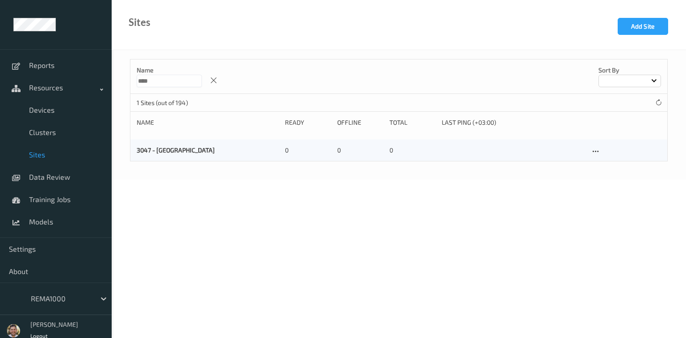
click at [193, 81] on input "****" at bounding box center [169, 81] width 65 height 13
paste input
type input "****"
click at [644, 29] on button "Add Site" at bounding box center [643, 26] width 50 height 17
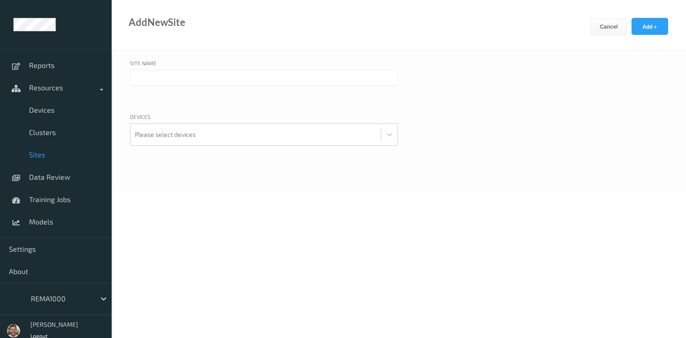
click at [195, 67] on div "Site Name" at bounding box center [264, 64] width 268 height 11
click at [191, 72] on input "text" at bounding box center [264, 78] width 268 height 16
paste input "3151"
click at [193, 78] on input "3151 -" at bounding box center [264, 78] width 268 height 16
paste input "Midt-[GEOGRAPHIC_DATA]"
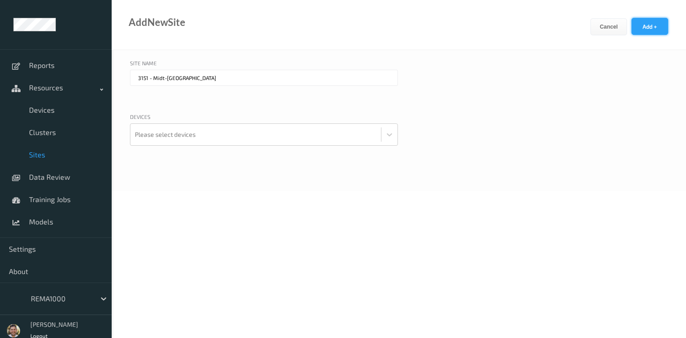
type input "3151 - Midt-[GEOGRAPHIC_DATA]"
click at [655, 25] on button "Add +" at bounding box center [650, 26] width 37 height 17
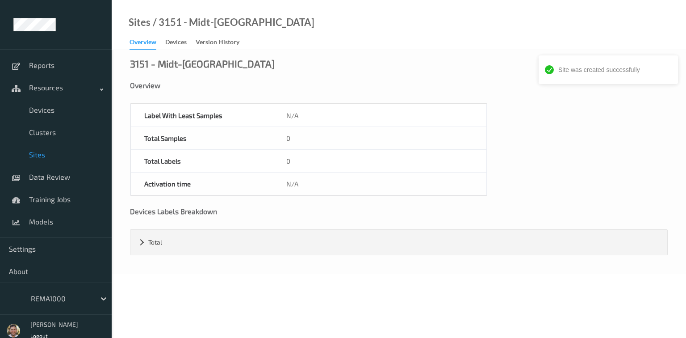
click at [35, 155] on span "Sites" at bounding box center [66, 154] width 74 height 9
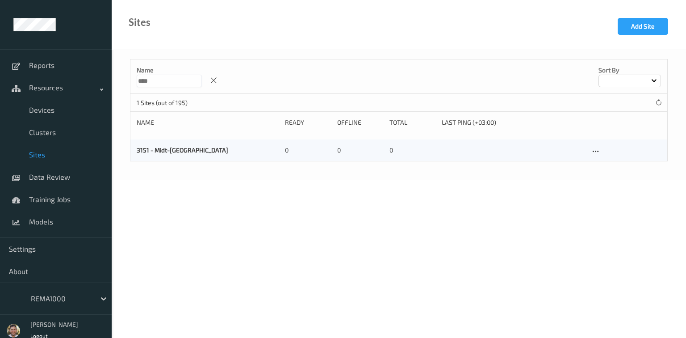
click at [191, 79] on input "****" at bounding box center [169, 81] width 65 height 13
click at [651, 33] on button "Add Site" at bounding box center [643, 26] width 50 height 17
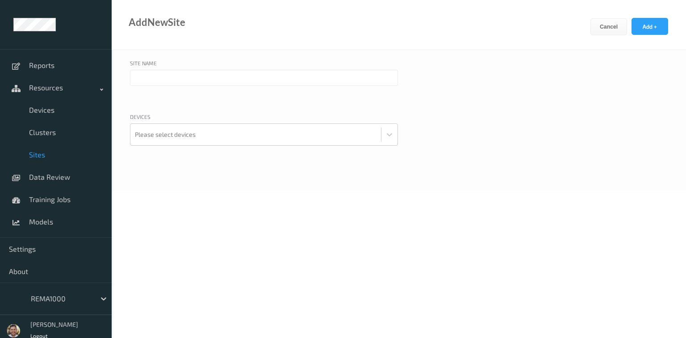
click at [179, 78] on input "text" at bounding box center [264, 78] width 268 height 16
paste input "1248"
click at [247, 78] on input "1248 -" at bounding box center [264, 78] width 268 height 16
paste input "NORD-[GEOGRAPHIC_DATA]"
type input "1248 - NORD-[GEOGRAPHIC_DATA]"
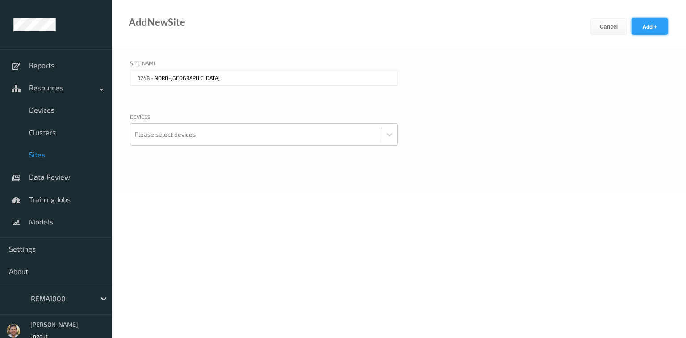
click at [638, 29] on button "Add +" at bounding box center [650, 26] width 37 height 17
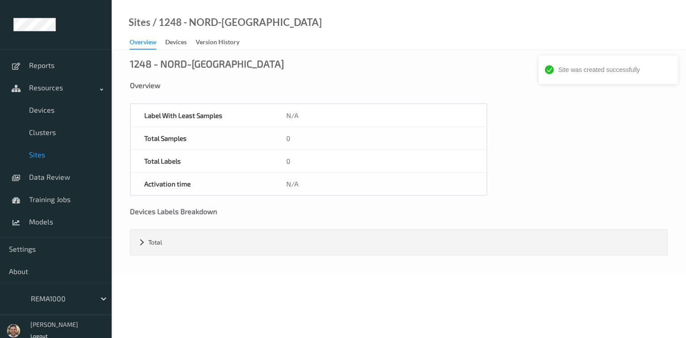
click at [46, 154] on span "Sites" at bounding box center [66, 154] width 74 height 9
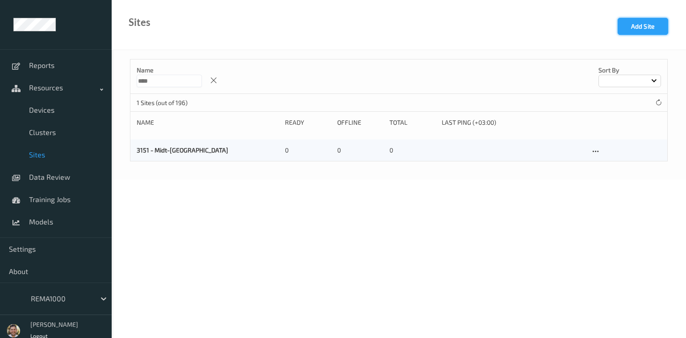
click at [640, 26] on button "Add Site" at bounding box center [643, 26] width 50 height 17
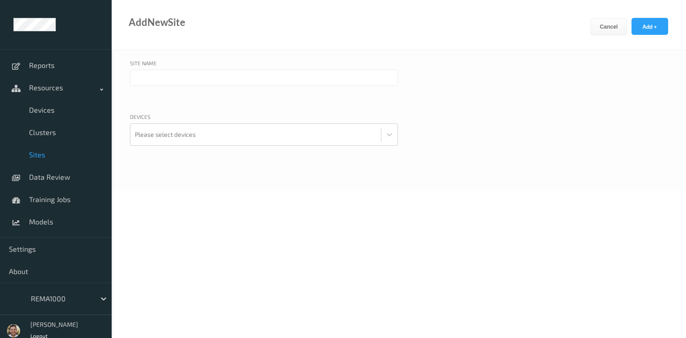
click at [148, 84] on input "text" at bounding box center [264, 78] width 268 height 16
paste input "1944"
click at [216, 84] on input "1944 -" at bounding box center [264, 78] width 268 height 16
paste input "Sør Vest"
type input "1944 - Sør Vest"
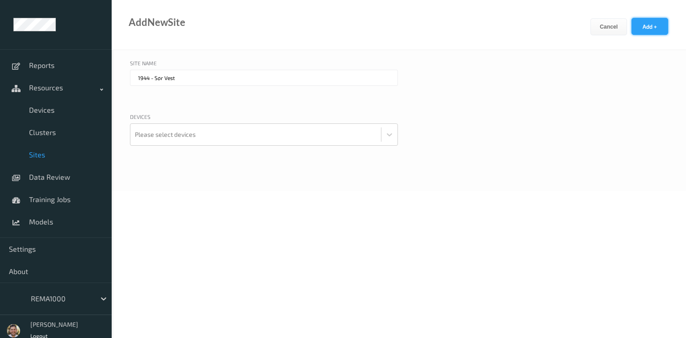
click at [643, 25] on button "Add +" at bounding box center [650, 26] width 37 height 17
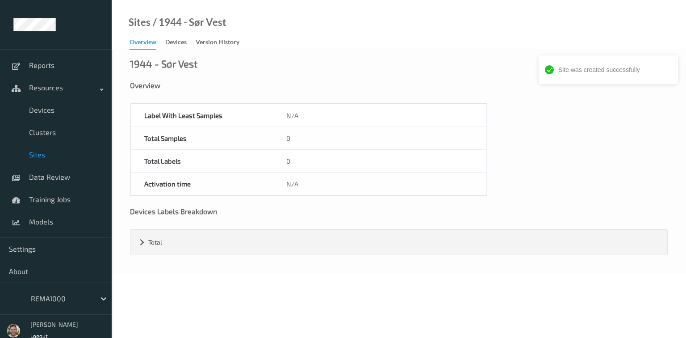
click at [46, 151] on span "Sites" at bounding box center [66, 154] width 74 height 9
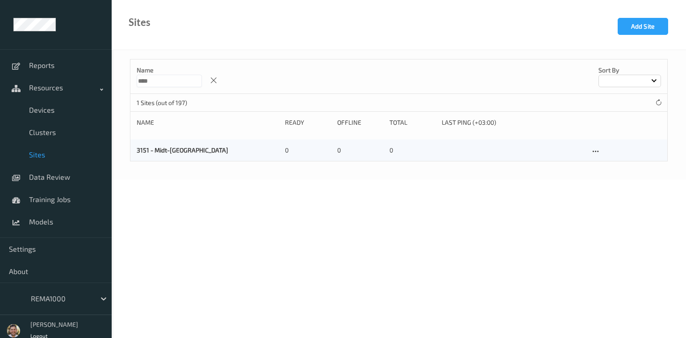
click at [168, 80] on input "****" at bounding box center [169, 81] width 65 height 13
paste input
type input "****"
click at [637, 25] on button "Add Site" at bounding box center [643, 26] width 50 height 17
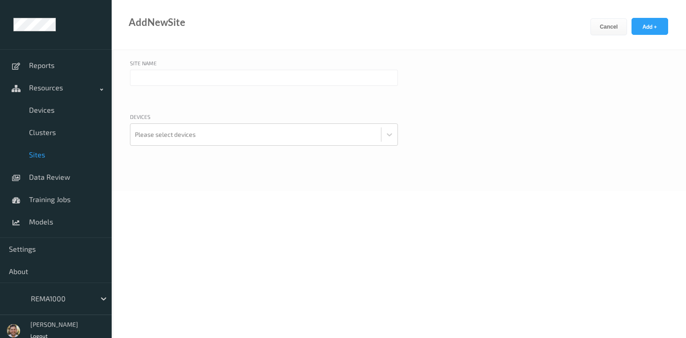
click at [159, 73] on input "text" at bounding box center [264, 78] width 268 height 16
paste input "1756"
click at [219, 81] on input "1756 -" at bounding box center [264, 78] width 268 height 16
paste input "[GEOGRAPHIC_DATA]"
type input "1756 - [GEOGRAPHIC_DATA]"
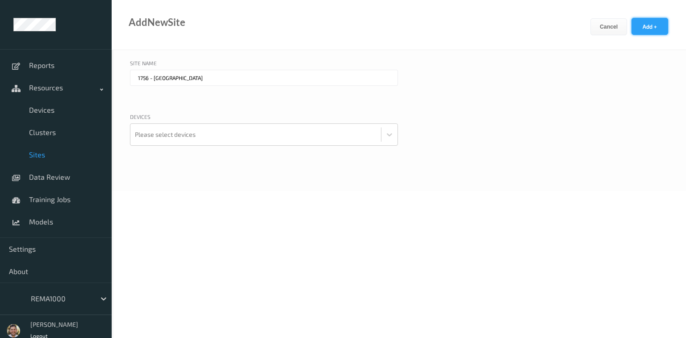
click at [638, 30] on button "Add +" at bounding box center [650, 26] width 37 height 17
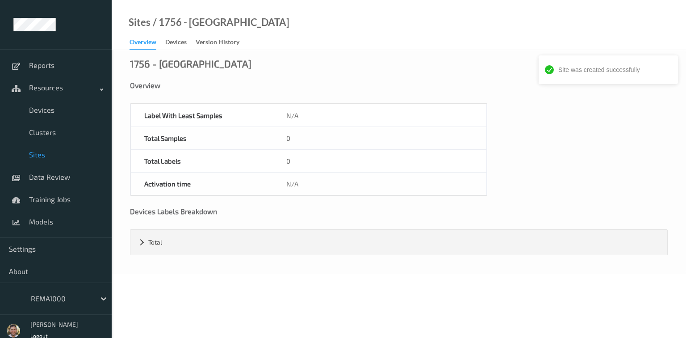
click at [34, 153] on span "Sites" at bounding box center [66, 154] width 74 height 9
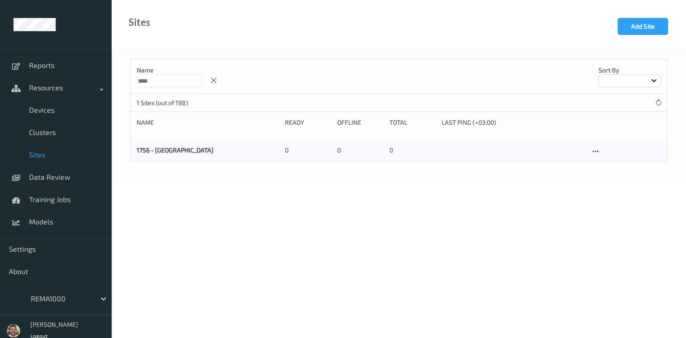
click at [201, 82] on input "****" at bounding box center [169, 81] width 65 height 13
paste input
type input "****"
click at [629, 26] on button "Add Site" at bounding box center [643, 26] width 50 height 17
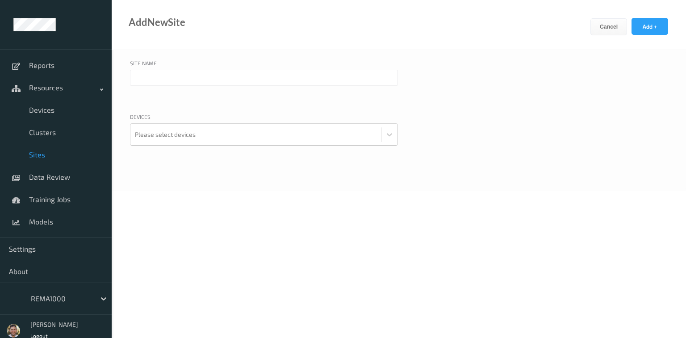
click at [173, 80] on input "text" at bounding box center [264, 78] width 268 height 16
paste input "2030"
click at [179, 79] on input "2030 -" at bounding box center [264, 78] width 268 height 16
paste input "[GEOGRAPHIC_DATA]"
type input "2030 - [GEOGRAPHIC_DATA]"
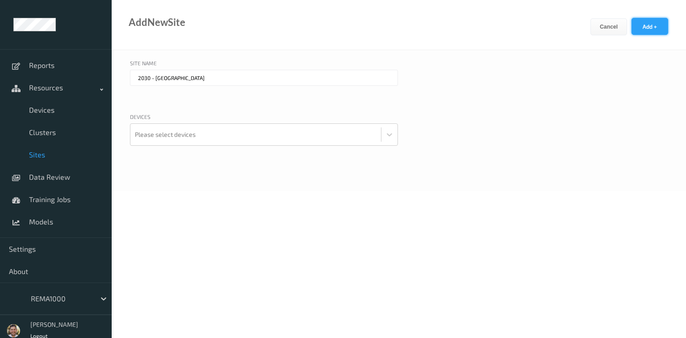
click at [656, 25] on button "Add +" at bounding box center [650, 26] width 37 height 17
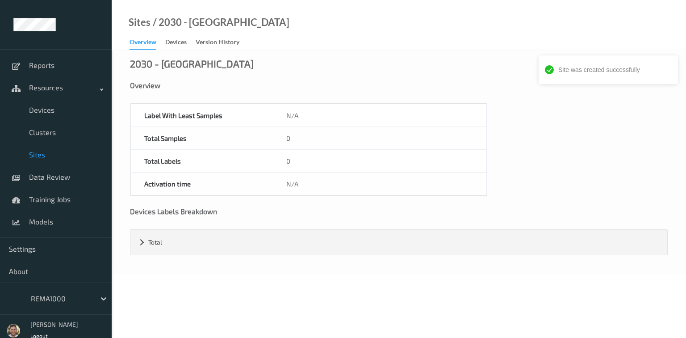
click at [34, 156] on span "Sites" at bounding box center [66, 154] width 74 height 9
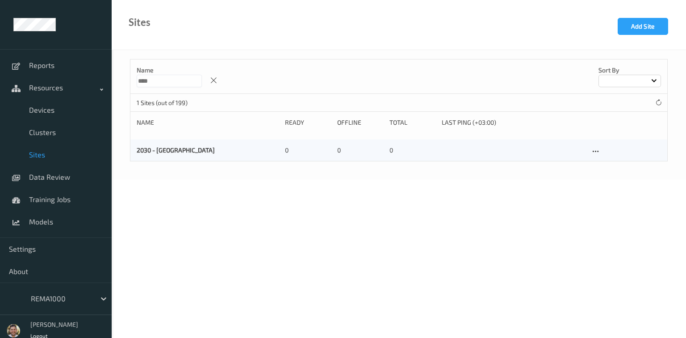
click at [189, 84] on input "****" at bounding box center [169, 81] width 65 height 13
click at [644, 28] on button "Add Site" at bounding box center [643, 26] width 50 height 17
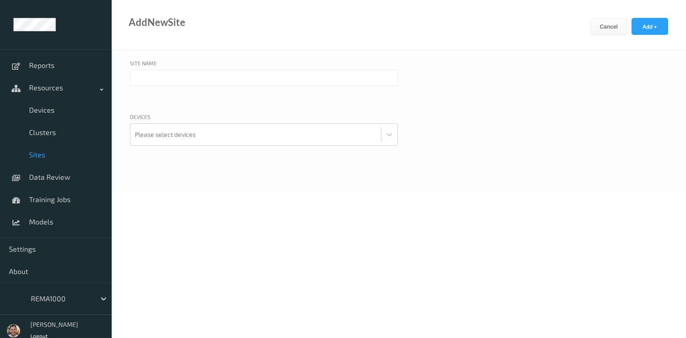
click at [188, 78] on input "text" at bounding box center [264, 78] width 268 height 16
paste input "1231"
click at [184, 80] on input "1231 -" at bounding box center [264, 78] width 268 height 16
paste input "NORD-[GEOGRAPHIC_DATA]"
type input "1231 - NORD-[GEOGRAPHIC_DATA]"
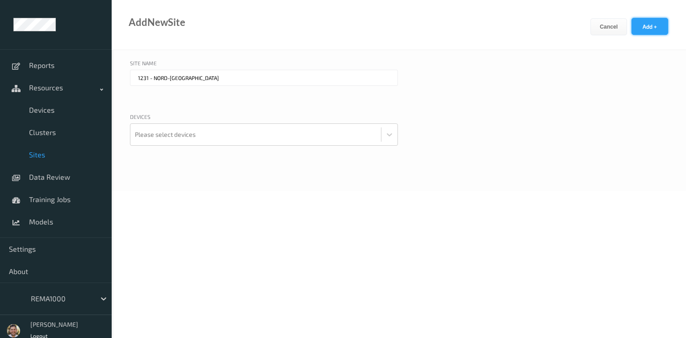
click at [640, 23] on button "Add +" at bounding box center [650, 26] width 37 height 17
